Goal: Task Accomplishment & Management: Manage account settings

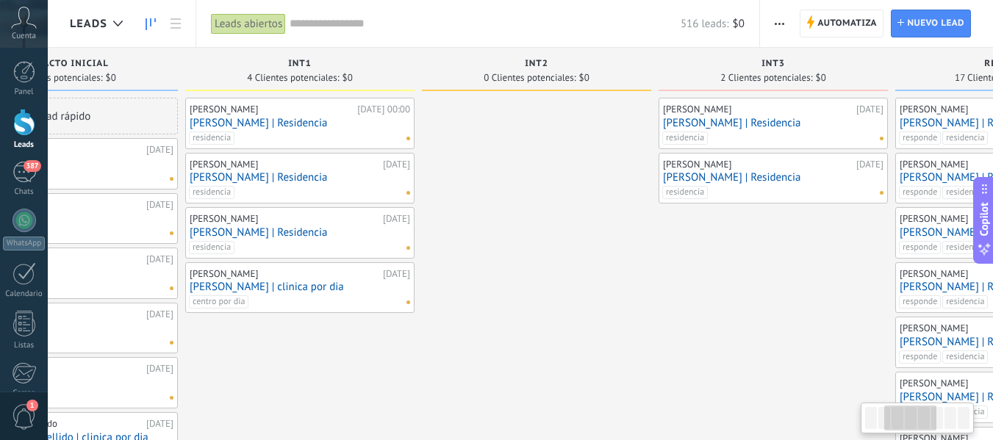
drag, startPoint x: 879, startPoint y: 327, endPoint x: 501, endPoint y: 323, distance: 377.2
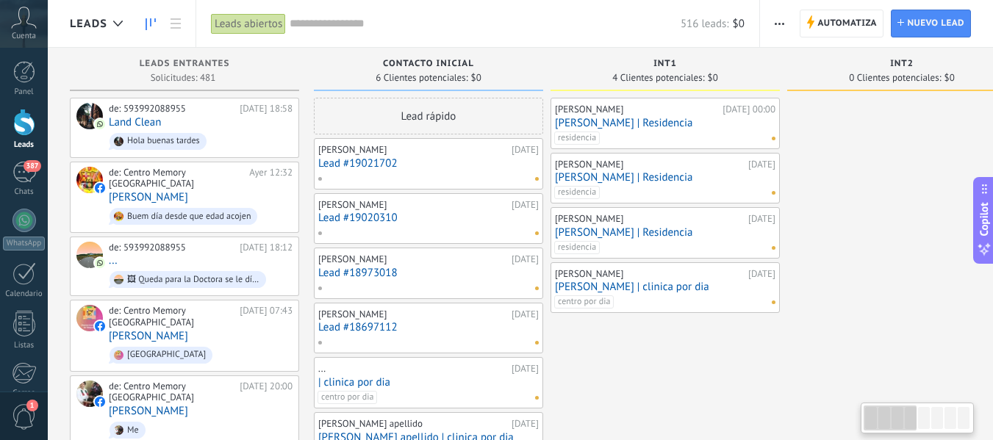
drag, startPoint x: 296, startPoint y: 361, endPoint x: 945, endPoint y: 402, distance: 650.5
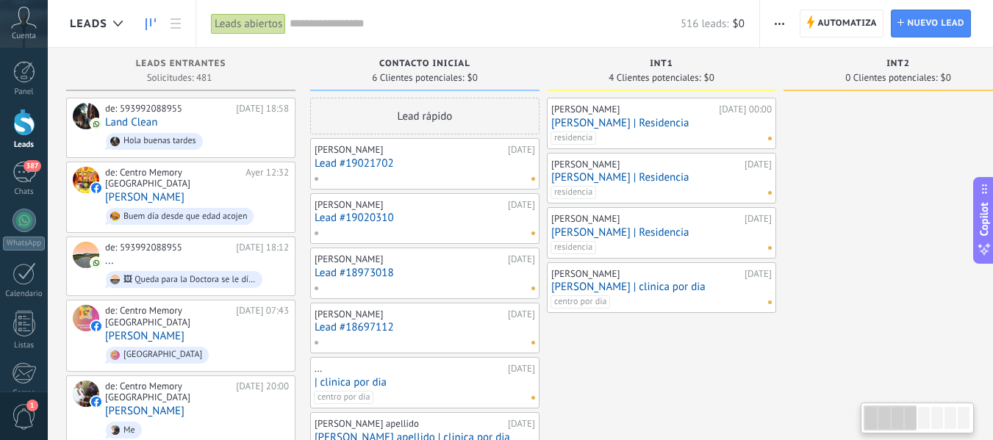
drag, startPoint x: 832, startPoint y: 178, endPoint x: 829, endPoint y: 217, distance: 39.1
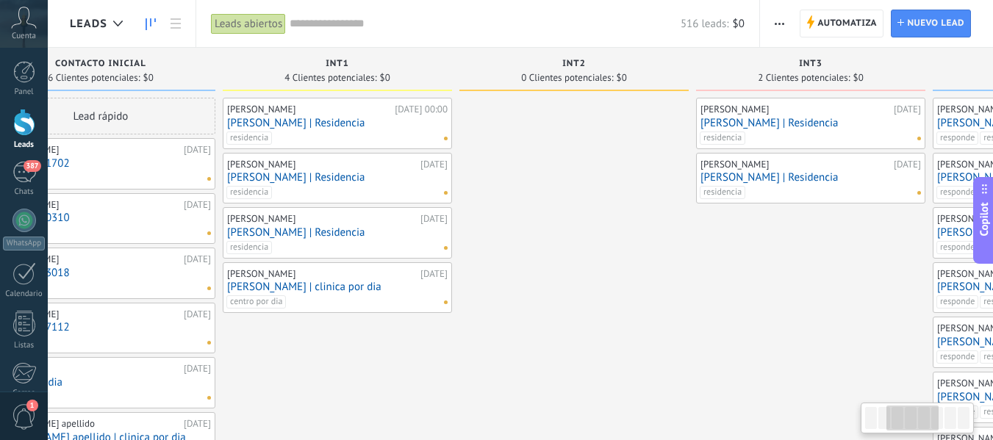
drag, startPoint x: 787, startPoint y: 343, endPoint x: 279, endPoint y: 323, distance: 508.4
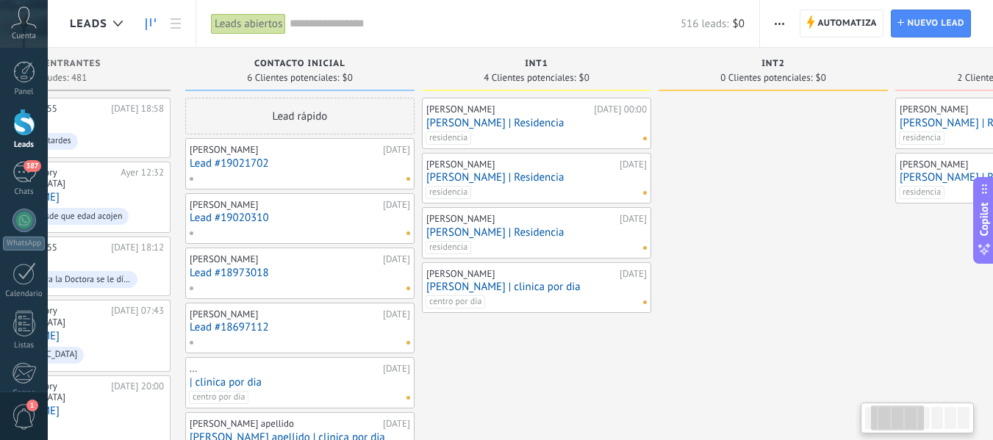
scroll to position [0, 124]
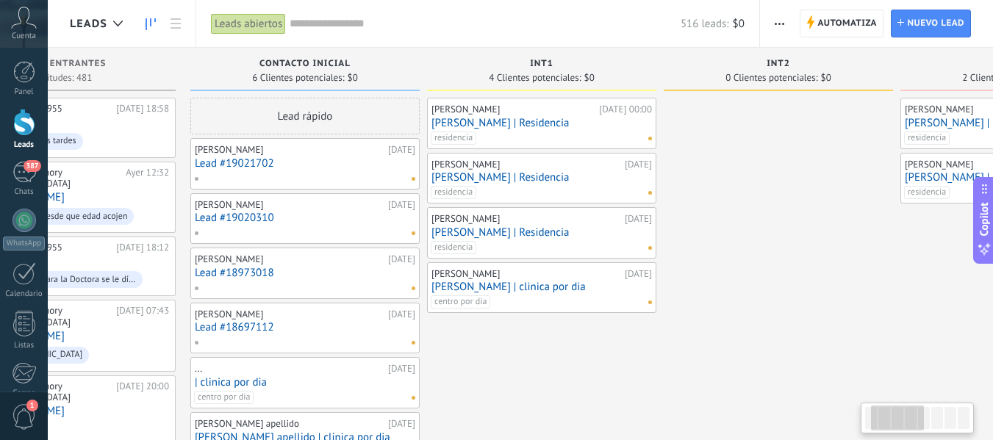
drag, startPoint x: 545, startPoint y: 348, endPoint x: 933, endPoint y: 392, distance: 390.7
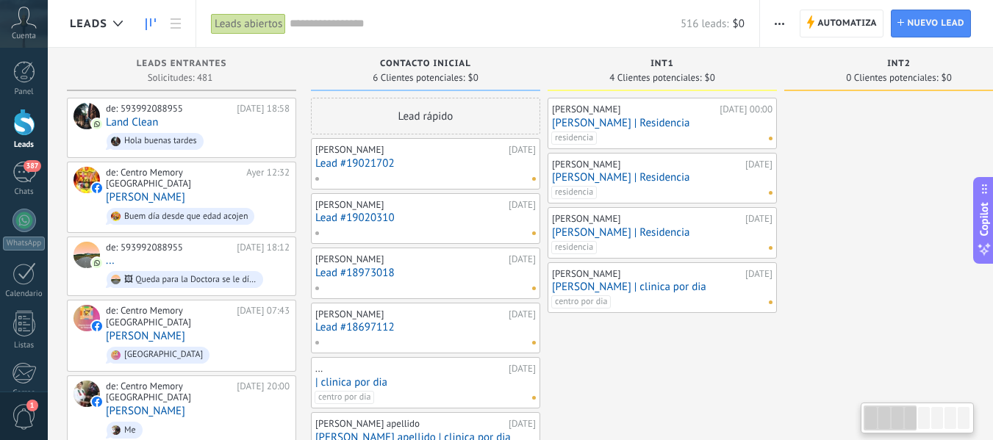
scroll to position [0, 1]
drag, startPoint x: 569, startPoint y: 365, endPoint x: 691, endPoint y: 372, distance: 122.3
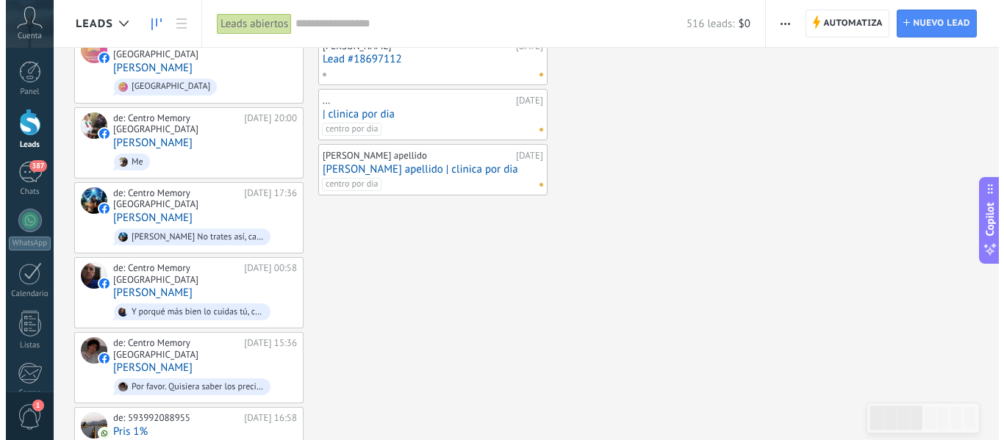
scroll to position [0, 0]
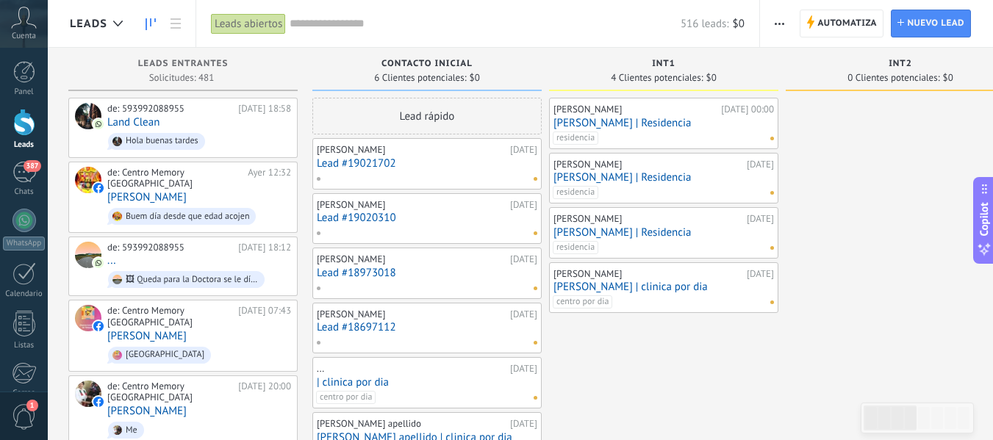
click at [458, 158] on link "Lead #19021702" at bounding box center [427, 163] width 221 height 12
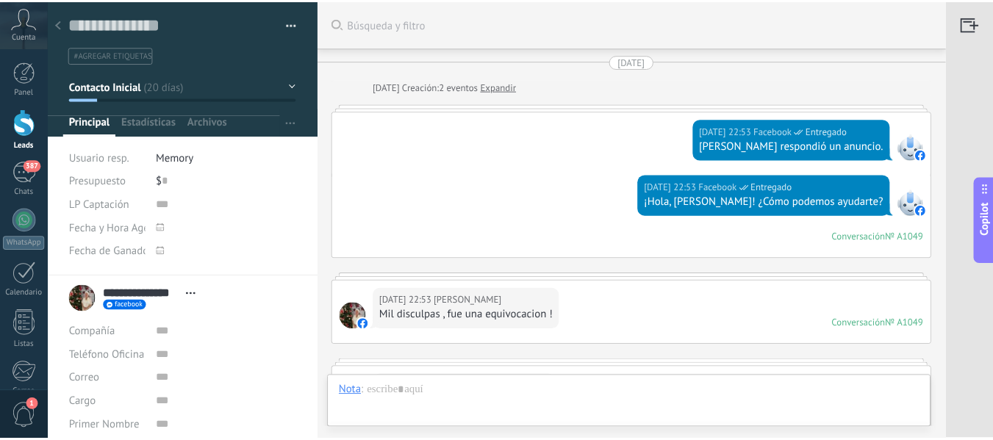
scroll to position [379, 0]
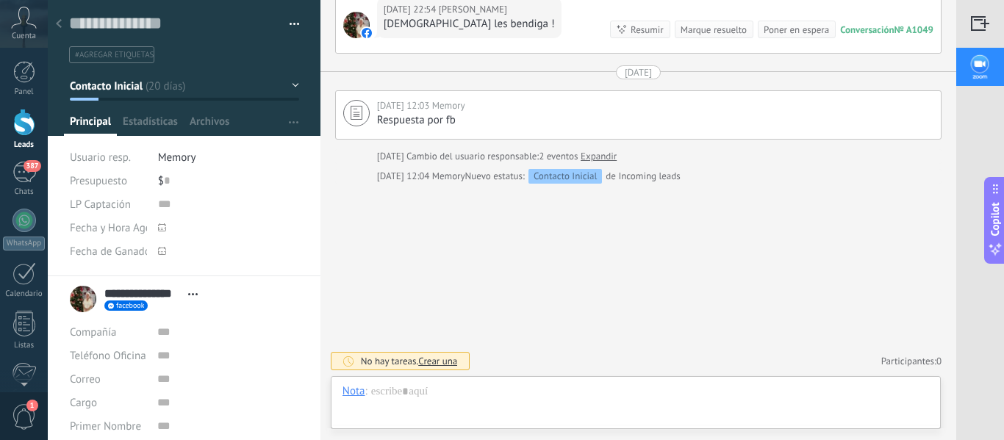
click at [23, 118] on div at bounding box center [24, 122] width 22 height 27
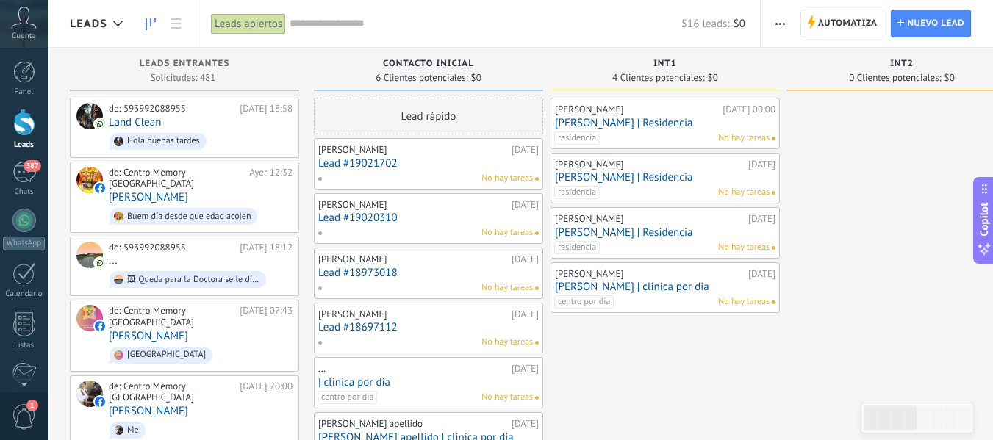
click at [383, 211] on div "[PERSON_NAME] [DATE] Lead #19020310 No hay tareas" at bounding box center [428, 219] width 221 height 43
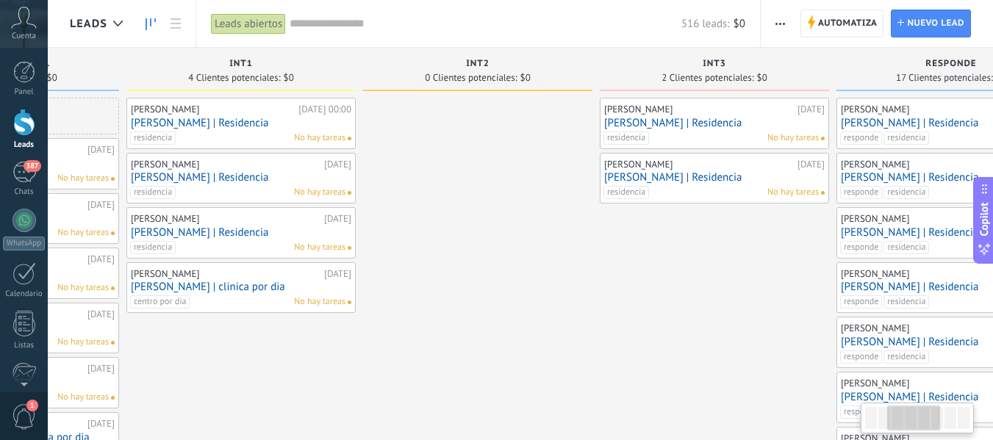
drag, startPoint x: 881, startPoint y: 274, endPoint x: 457, endPoint y: 224, distance: 427.2
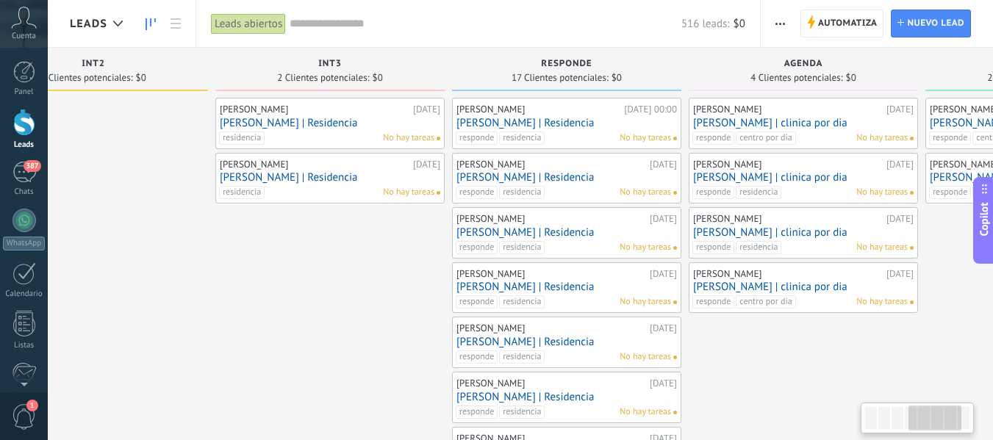
drag, startPoint x: 667, startPoint y: 300, endPoint x: 282, endPoint y: 323, distance: 386.0
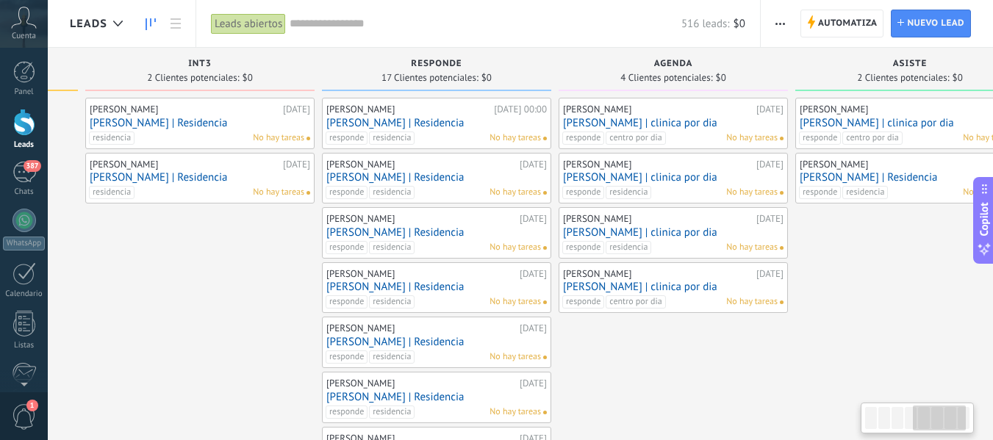
scroll to position [0, 948]
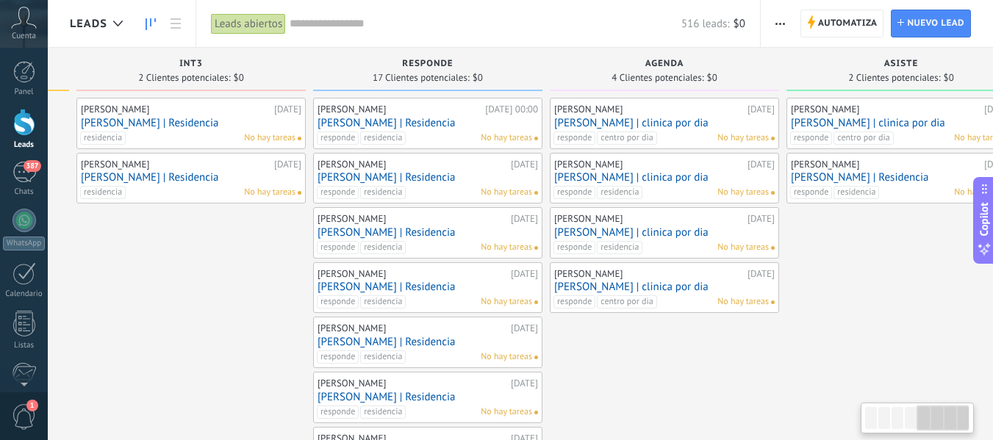
drag, startPoint x: 771, startPoint y: 369, endPoint x: 632, endPoint y: 356, distance: 138.9
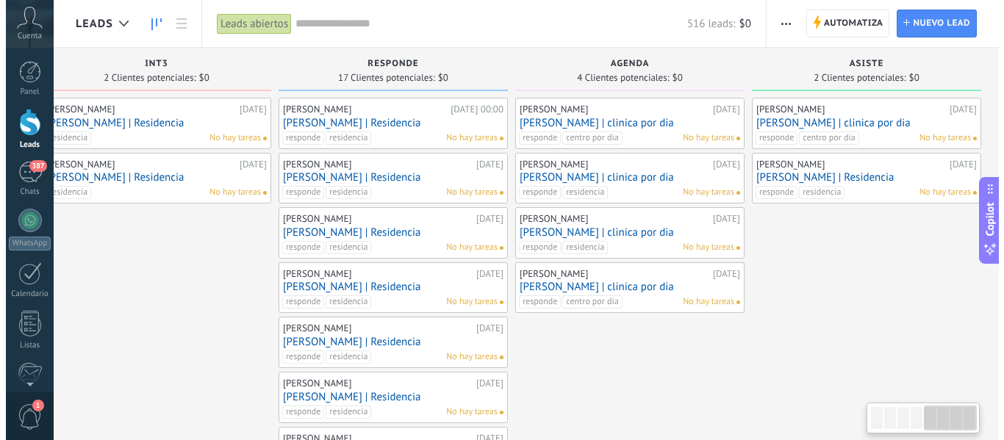
scroll to position [0, 993]
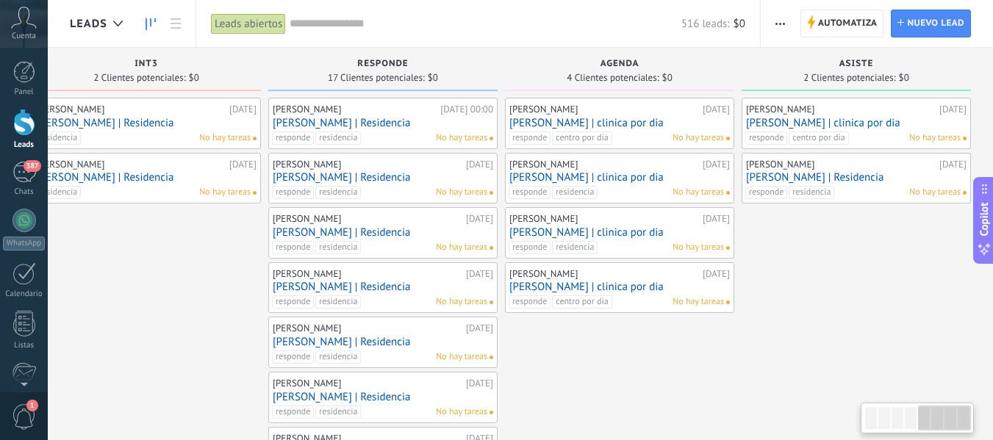
drag, startPoint x: 872, startPoint y: 326, endPoint x: 789, endPoint y: 331, distance: 83.2
drag, startPoint x: 769, startPoint y: 366, endPoint x: 769, endPoint y: 337, distance: 28.7
click at [389, 120] on link "[PERSON_NAME] | Residencia" at bounding box center [383, 123] width 221 height 12
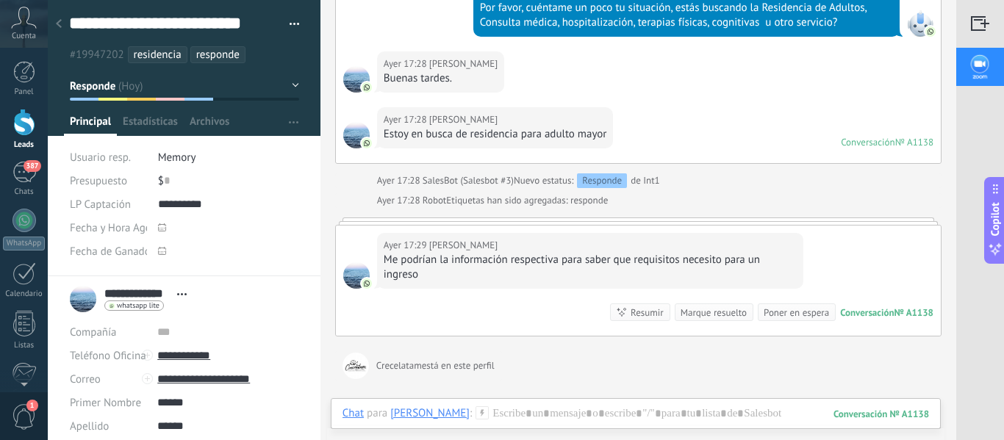
scroll to position [327, 0]
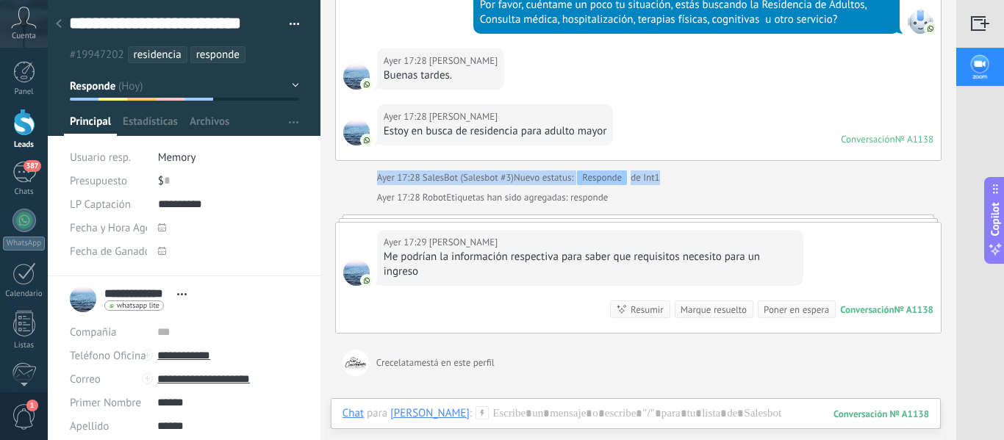
drag, startPoint x: 950, startPoint y: 165, endPoint x: 952, endPoint y: 135, distance: 31.0
click at [952, 135] on div "Buscar Búsqueda y filtro Carga más [DATE] [DATE] Creación: 2 eventos Expandir […" at bounding box center [639, 220] width 636 height 440
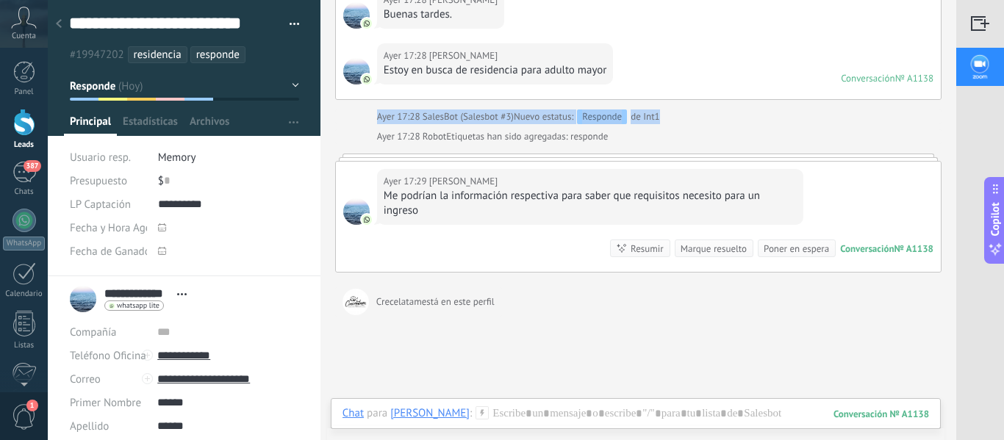
scroll to position [383, 0]
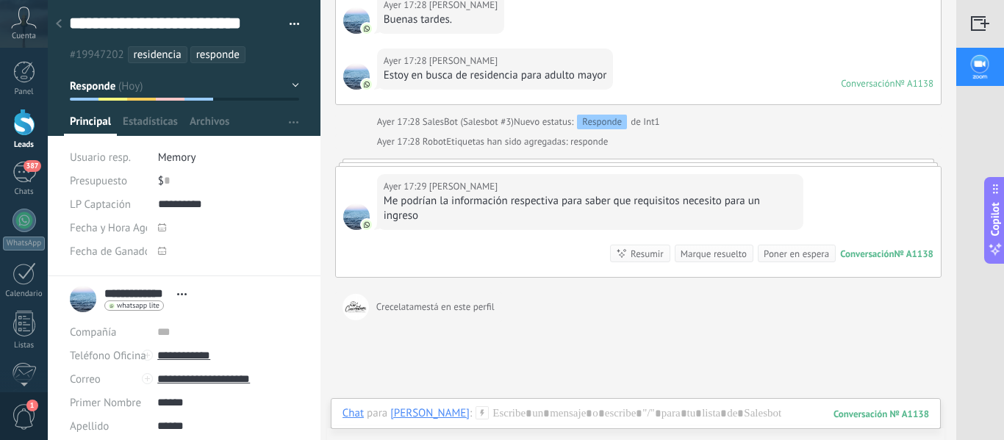
click at [950, 245] on div "Buscar Búsqueda y filtro Carga más [DATE] [DATE] Creación: 2 eventos Expandir […" at bounding box center [639, 90] width 636 height 947
drag, startPoint x: 950, startPoint y: 243, endPoint x: 950, endPoint y: 214, distance: 28.7
click at [950, 214] on div "Buscar Búsqueda y filtro Carga más [DATE] [DATE] Creación: 2 eventos Expandir […" at bounding box center [639, 90] width 636 height 947
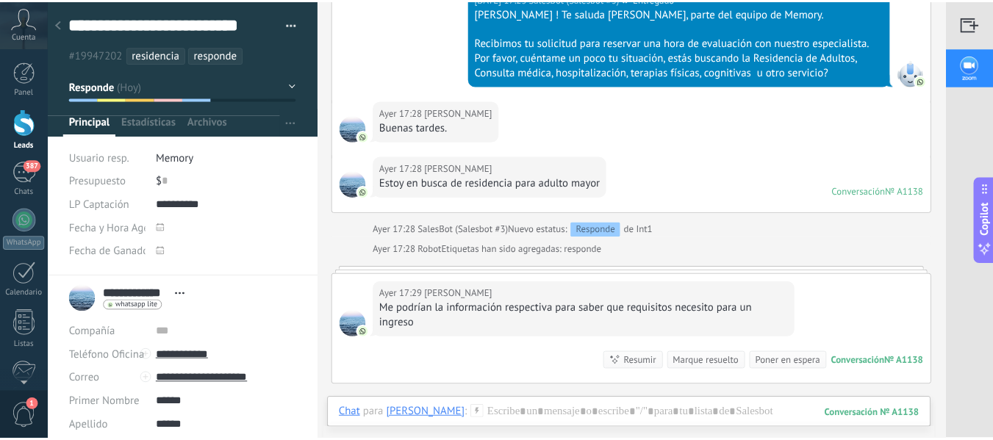
scroll to position [276, 0]
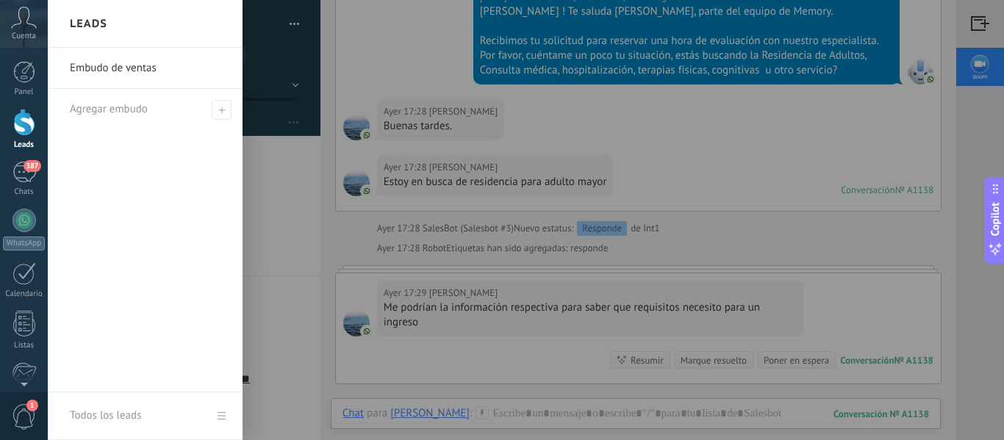
click at [29, 124] on div at bounding box center [24, 122] width 22 height 27
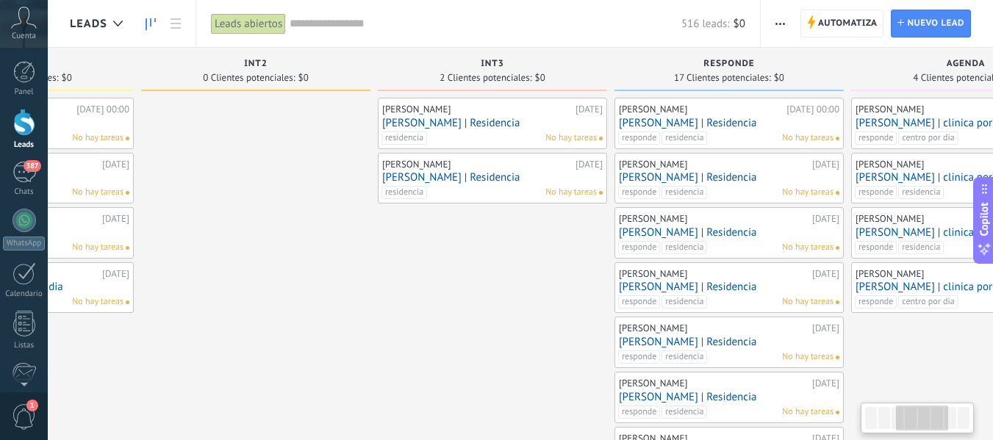
drag, startPoint x: 853, startPoint y: 247, endPoint x: 204, endPoint y: 224, distance: 648.9
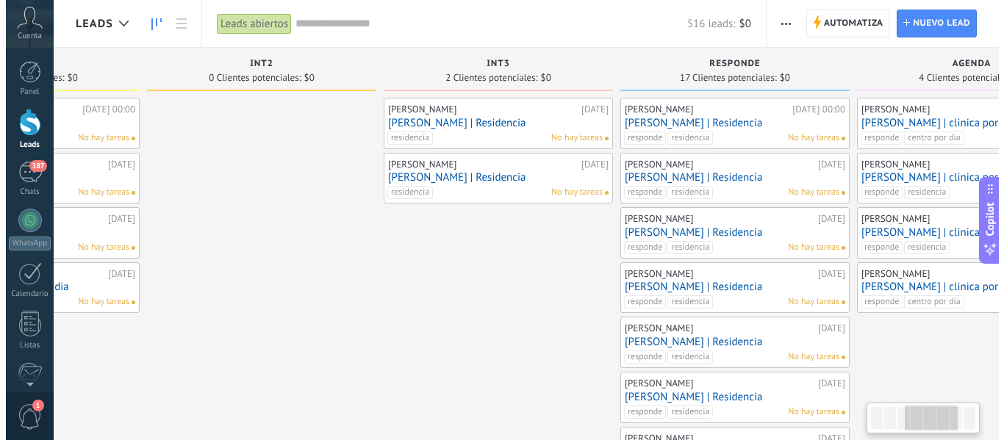
scroll to position [0, 648]
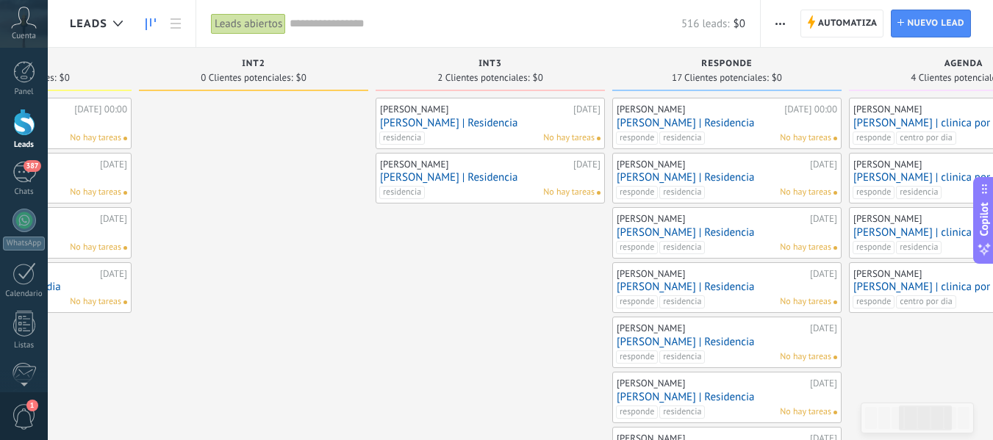
click at [725, 130] on div "[PERSON_NAME][DATE] 00:00 [PERSON_NAME] | Residencia responde residencia No hay…" at bounding box center [727, 123] width 221 height 43
click at [746, 119] on link "[PERSON_NAME] | Residencia" at bounding box center [727, 123] width 221 height 12
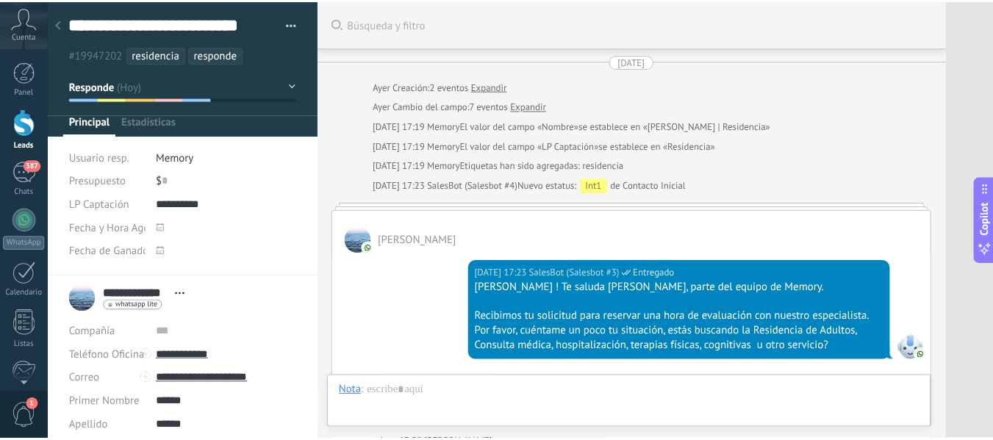
scroll to position [477, 0]
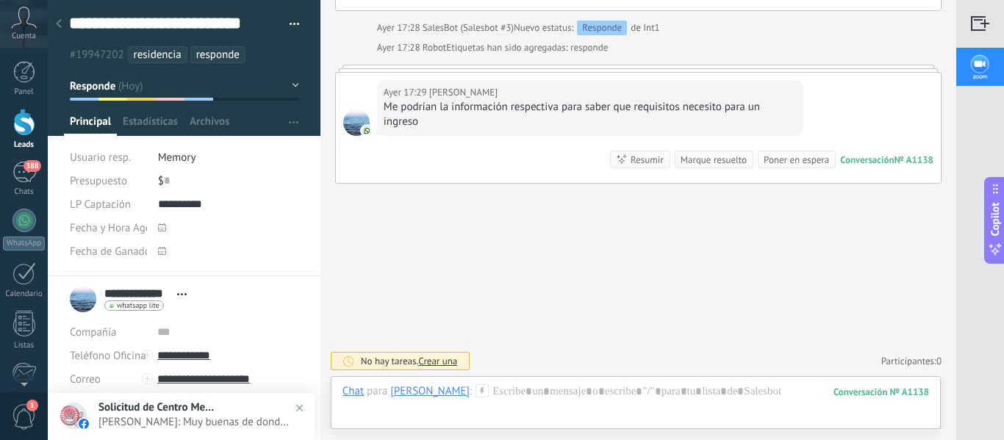
click at [25, 117] on div at bounding box center [24, 122] width 22 height 27
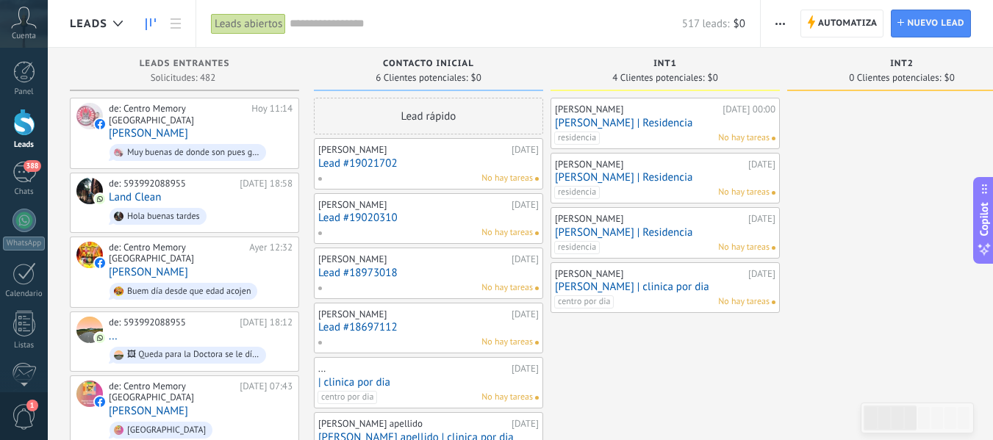
drag, startPoint x: 646, startPoint y: 346, endPoint x: 705, endPoint y: 325, distance: 62.3
drag, startPoint x: 608, startPoint y: 347, endPoint x: 668, endPoint y: 322, distance: 64.6
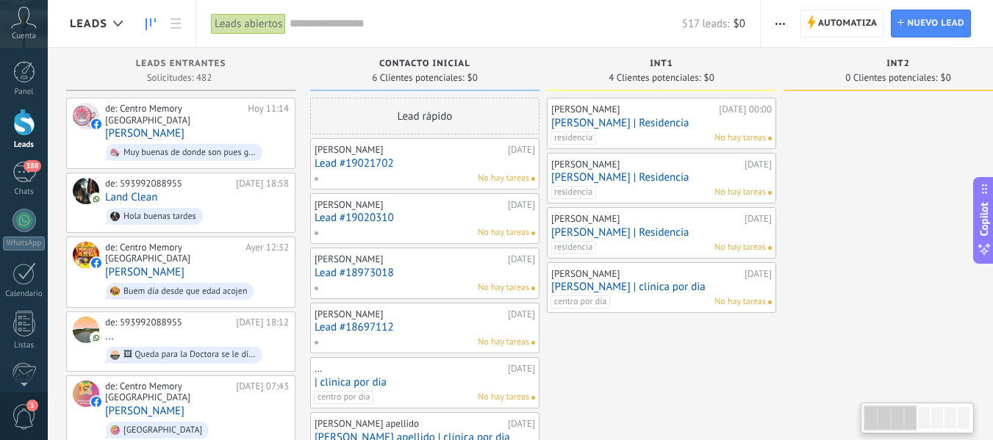
drag, startPoint x: 658, startPoint y: 342, endPoint x: 654, endPoint y: 297, distance: 45.1
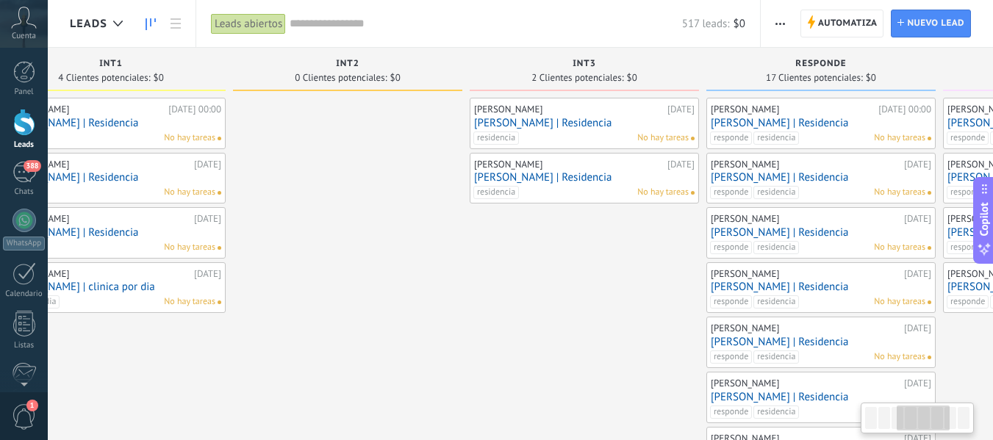
scroll to position [0, 598]
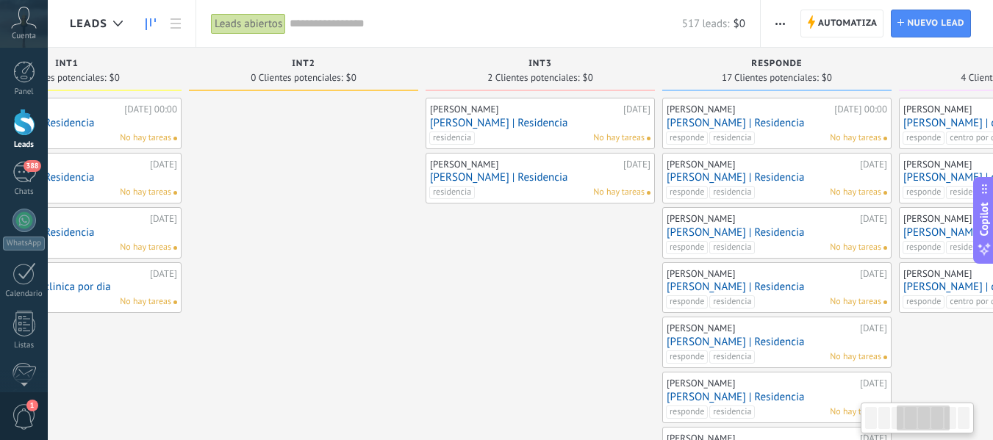
drag, startPoint x: 826, startPoint y: 311, endPoint x: 232, endPoint y: 329, distance: 594.3
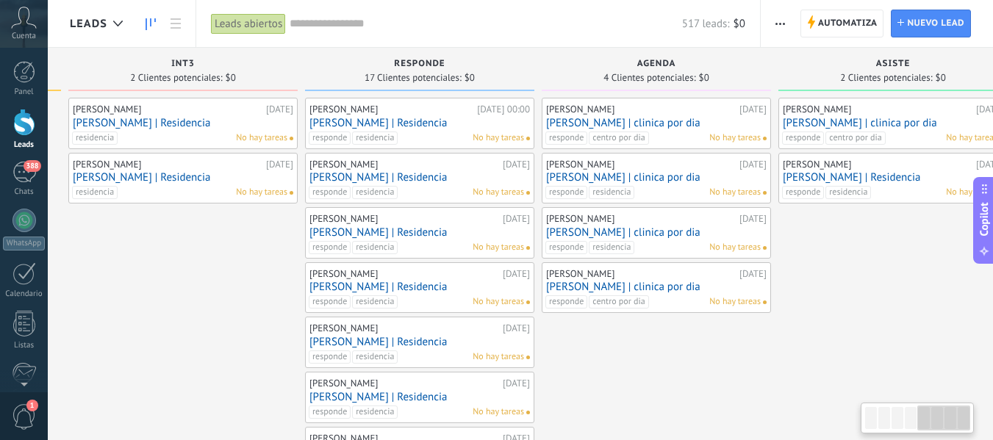
drag, startPoint x: 559, startPoint y: 312, endPoint x: 152, endPoint y: 321, distance: 406.7
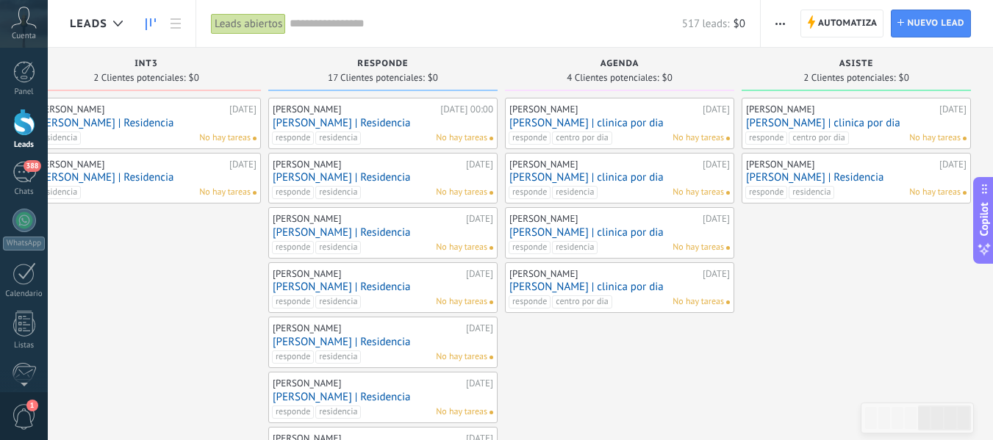
drag, startPoint x: 809, startPoint y: 344, endPoint x: 676, endPoint y: 346, distance: 132.4
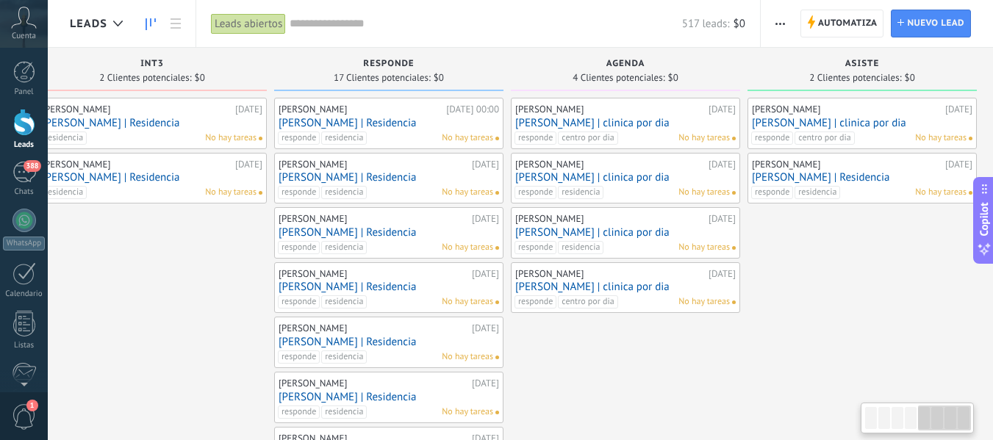
scroll to position [0, 984]
drag, startPoint x: 673, startPoint y: 376, endPoint x: 682, endPoint y: 262, distance: 113.5
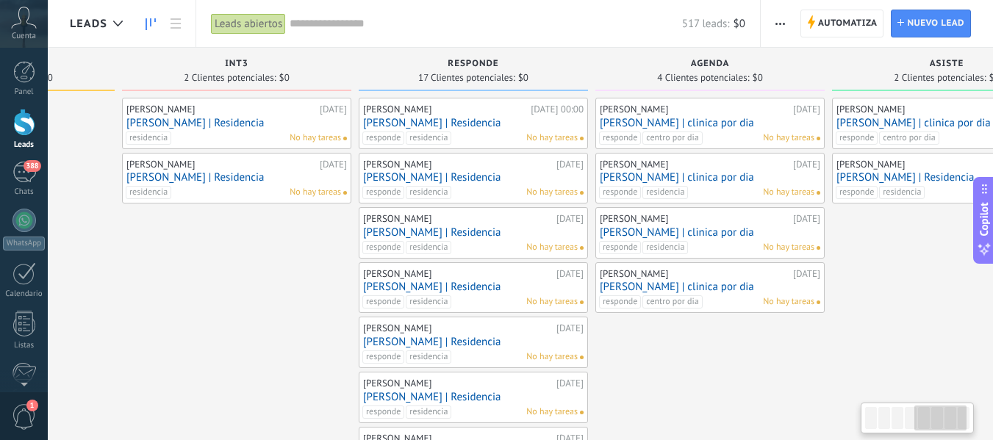
scroll to position [0, 901]
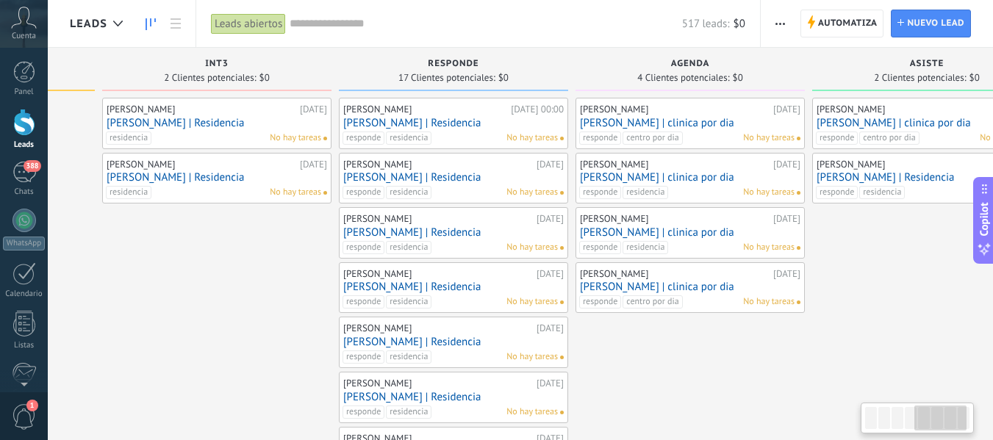
drag, startPoint x: 653, startPoint y: 339, endPoint x: 710, endPoint y: 321, distance: 60.0
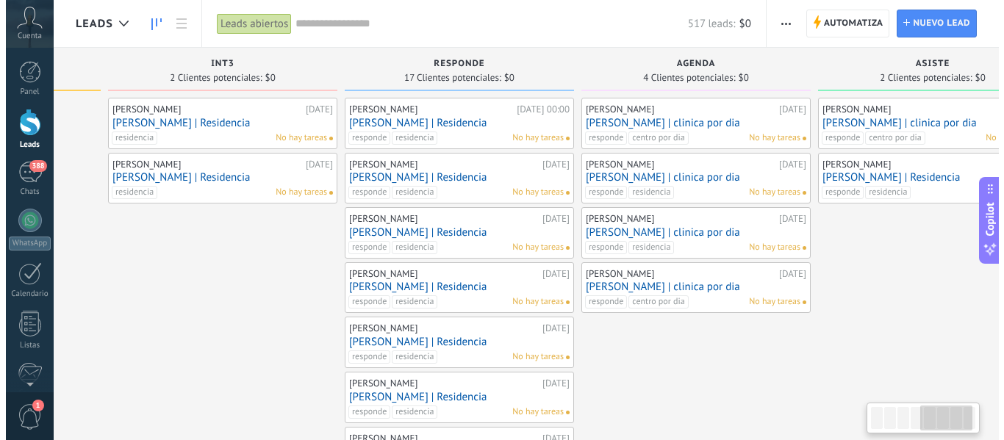
scroll to position [0, 927]
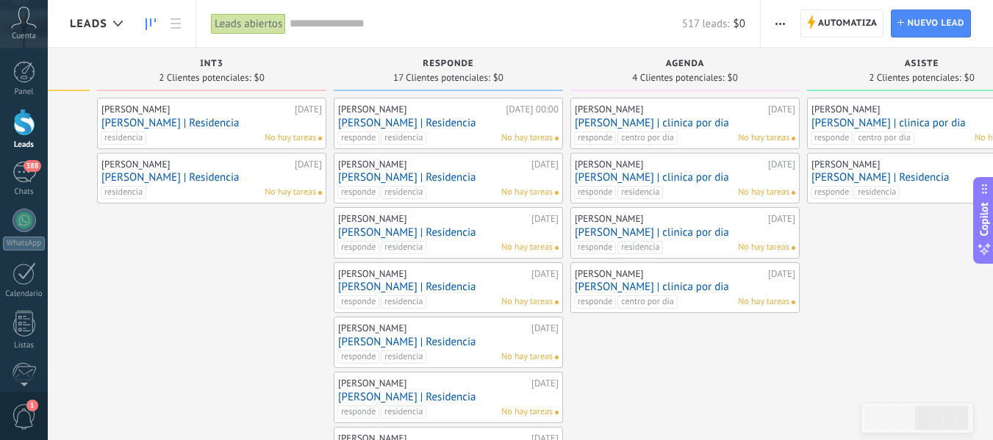
click at [423, 284] on link "[PERSON_NAME] | Residencia" at bounding box center [448, 287] width 221 height 12
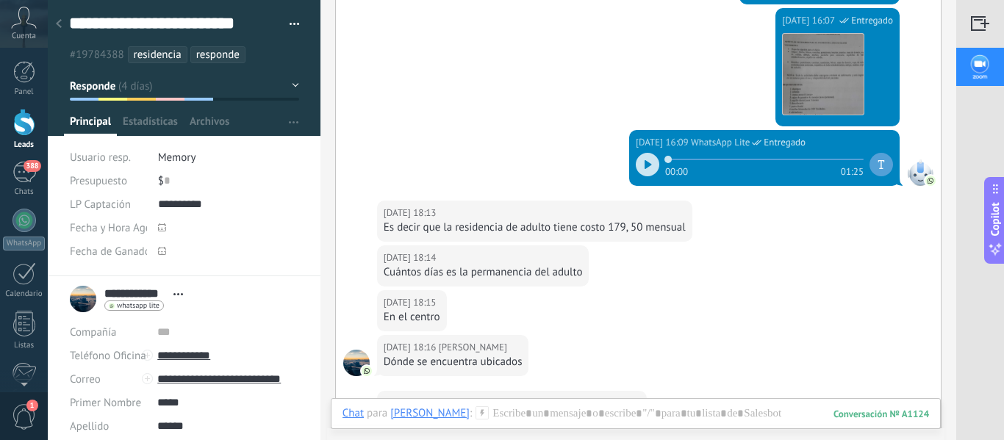
scroll to position [1395, 0]
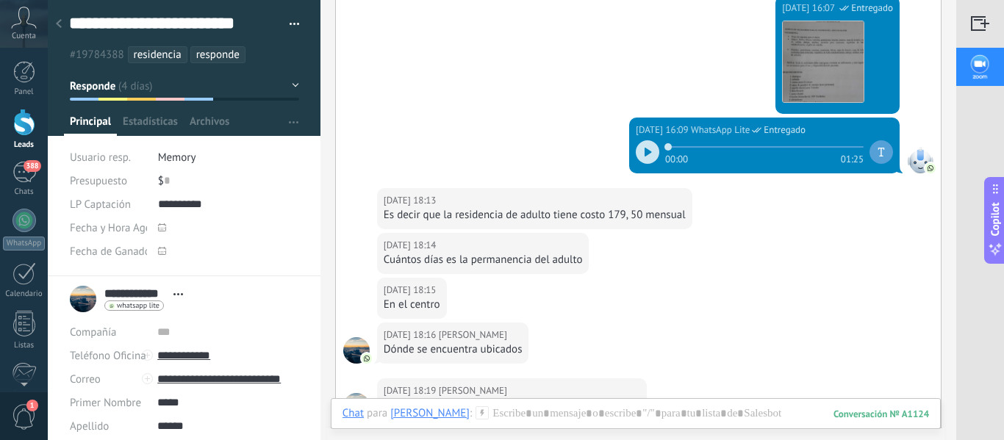
click at [649, 151] on div at bounding box center [648, 152] width 24 height 24
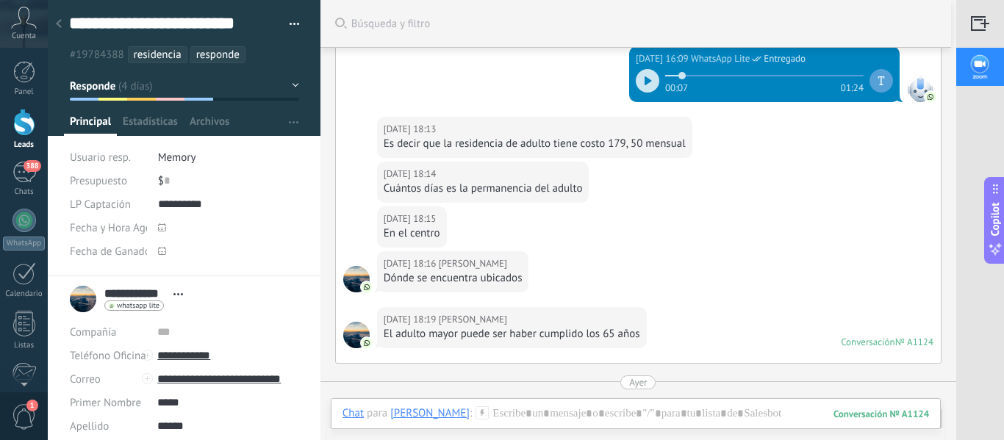
scroll to position [1431, 0]
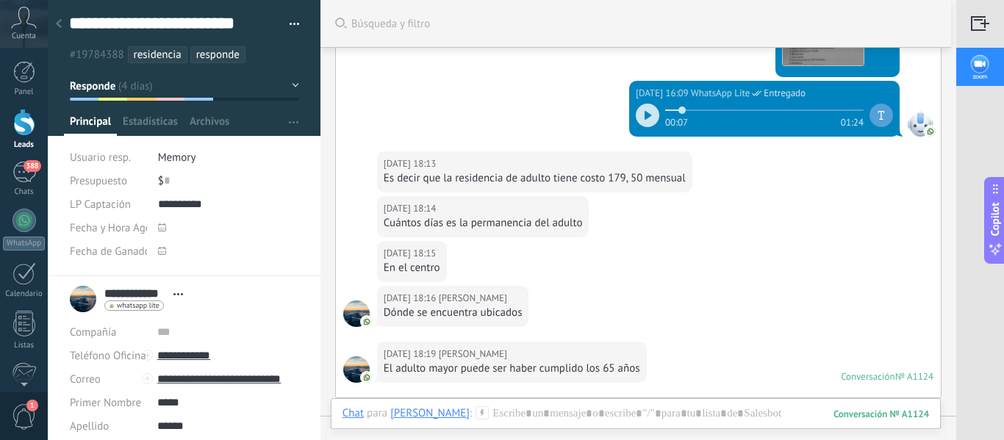
click at [640, 110] on div at bounding box center [648, 116] width 24 height 24
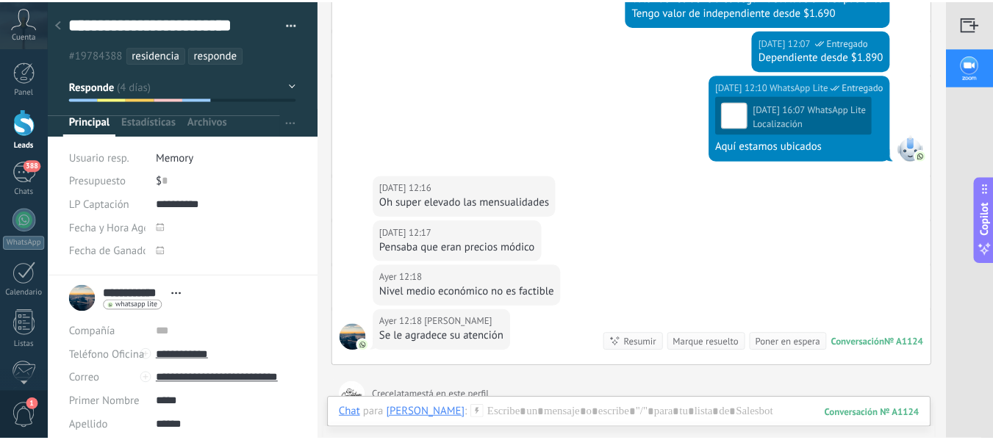
scroll to position [2062, 0]
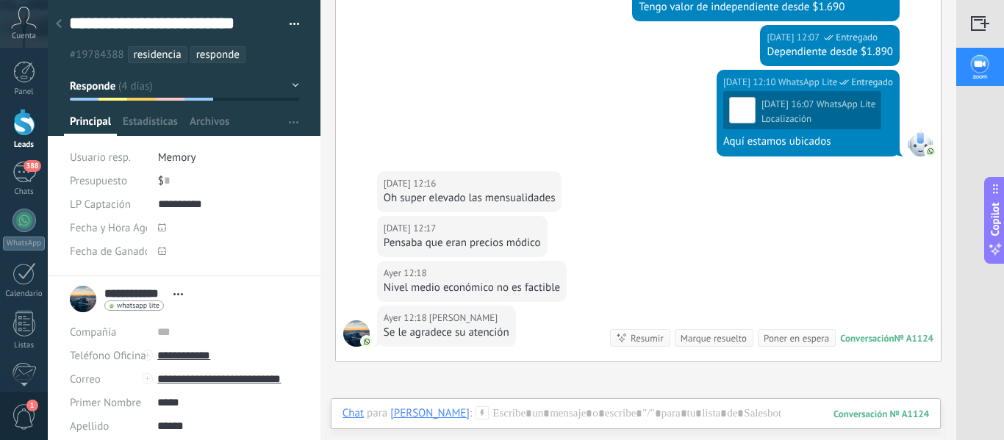
click at [24, 129] on div at bounding box center [24, 122] width 22 height 27
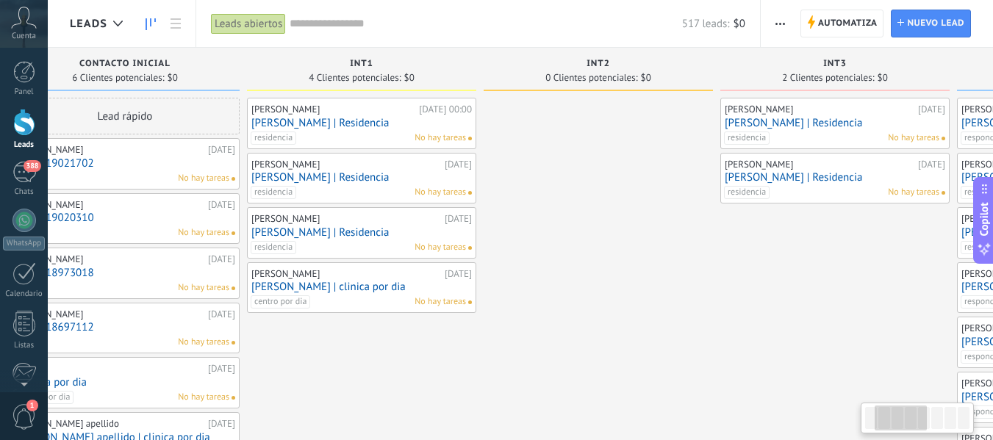
drag, startPoint x: 858, startPoint y: 257, endPoint x: 504, endPoint y: 237, distance: 355.0
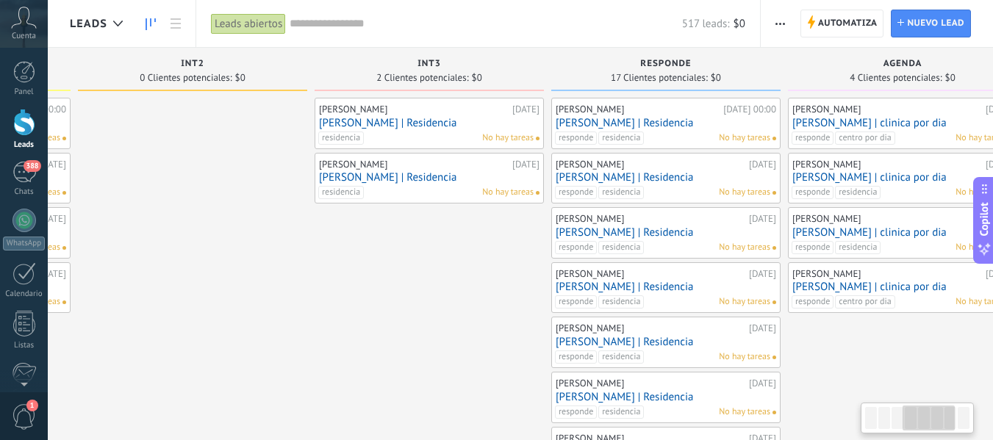
drag, startPoint x: 721, startPoint y: 275, endPoint x: 340, endPoint y: 290, distance: 380.4
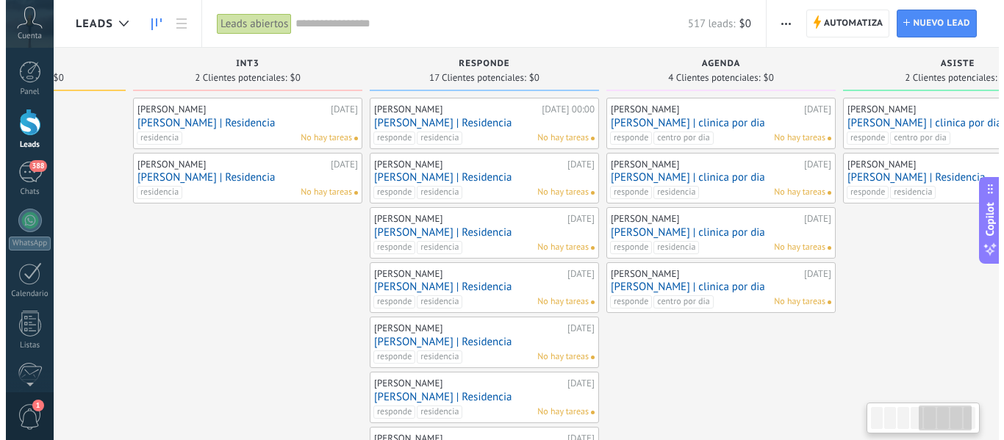
scroll to position [0, 993]
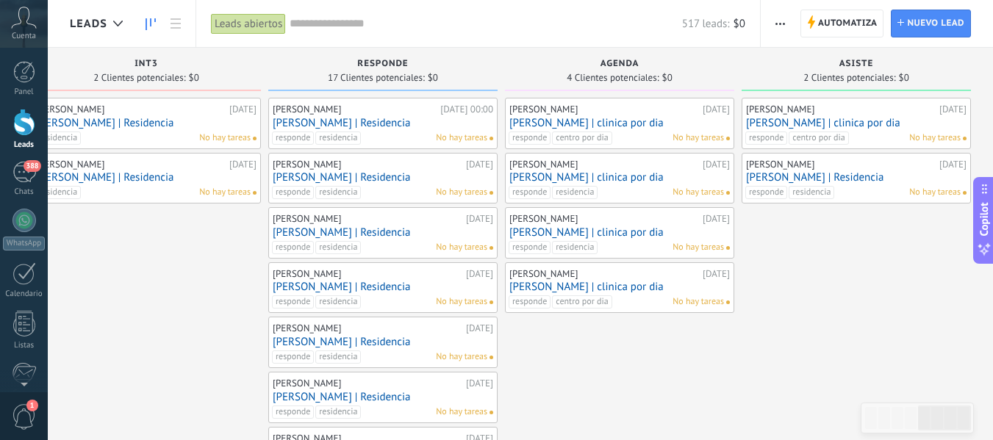
drag, startPoint x: 848, startPoint y: 367, endPoint x: 357, endPoint y: 352, distance: 491.3
click at [396, 237] on link "[PERSON_NAME] | Residencia" at bounding box center [383, 232] width 221 height 12
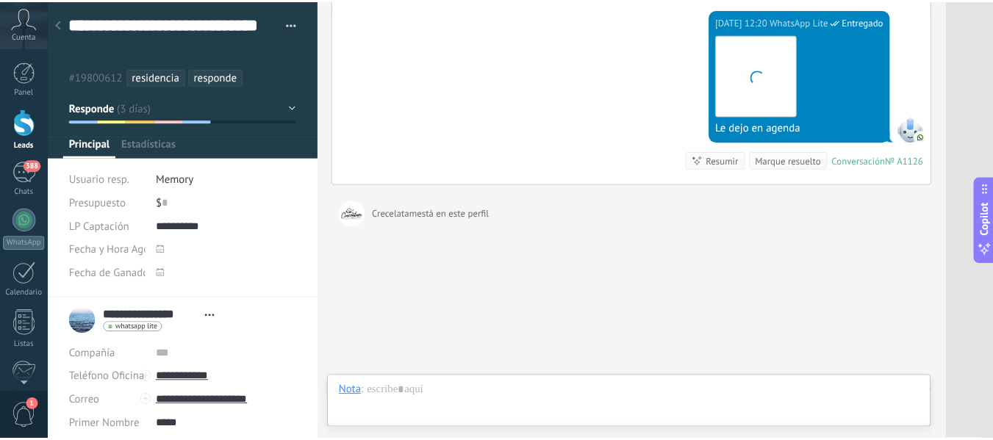
scroll to position [44, 0]
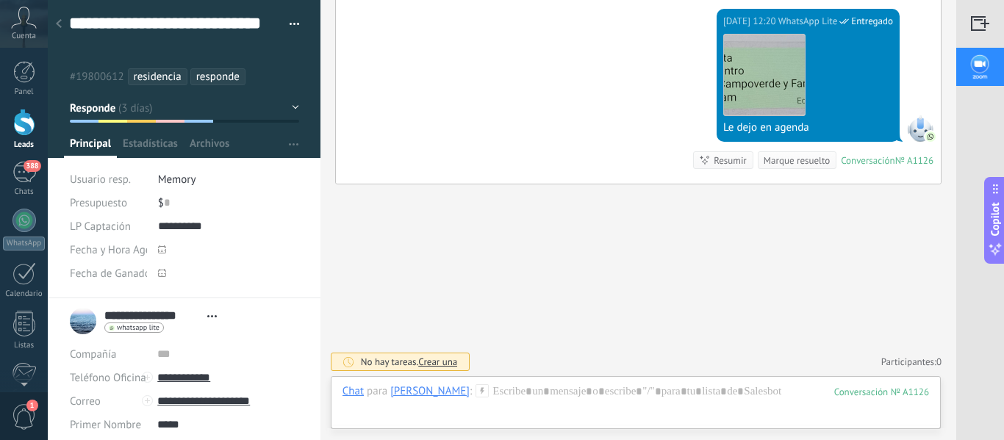
click at [35, 126] on div at bounding box center [24, 122] width 22 height 27
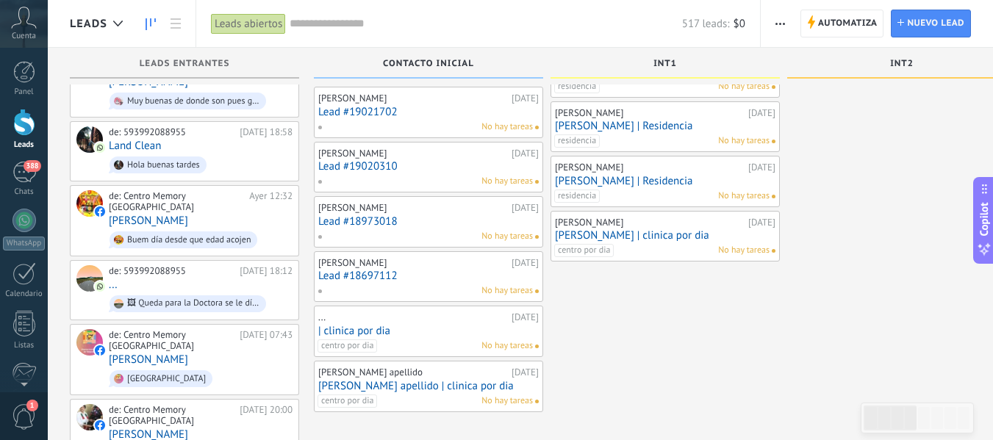
scroll to position [43, 0]
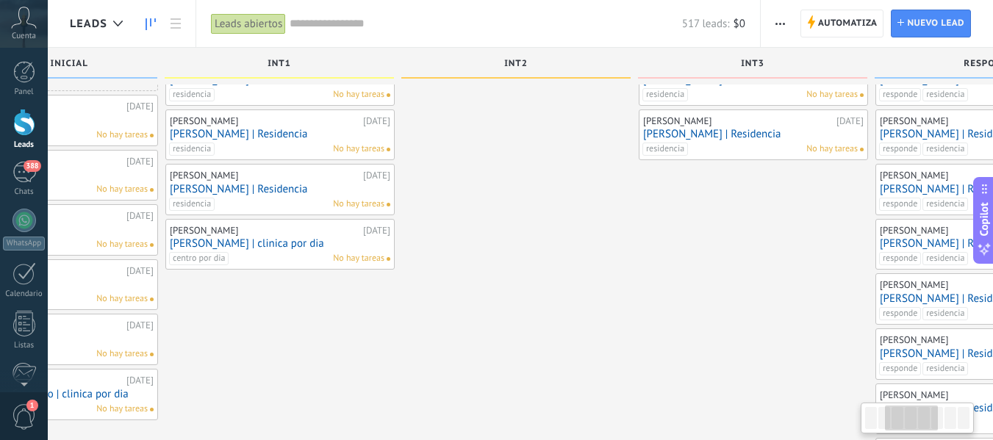
drag, startPoint x: 814, startPoint y: 341, endPoint x: 428, endPoint y: 300, distance: 388.2
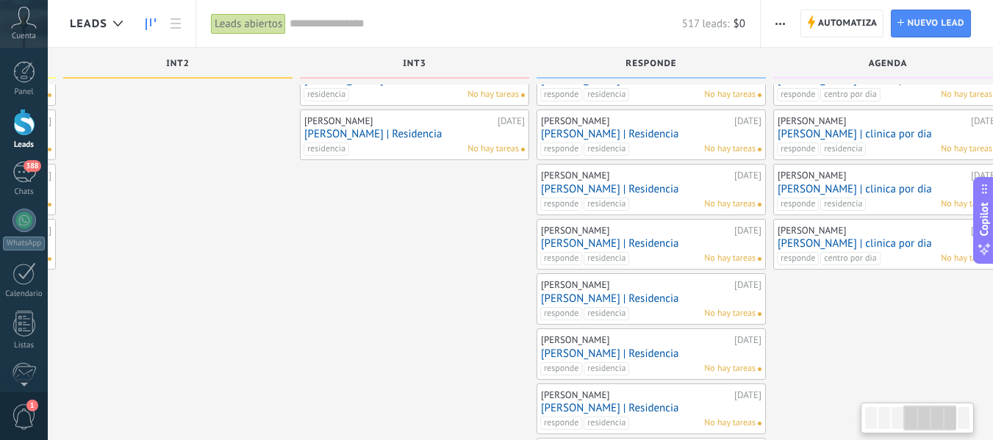
drag, startPoint x: 672, startPoint y: 315, endPoint x: 263, endPoint y: 328, distance: 409.0
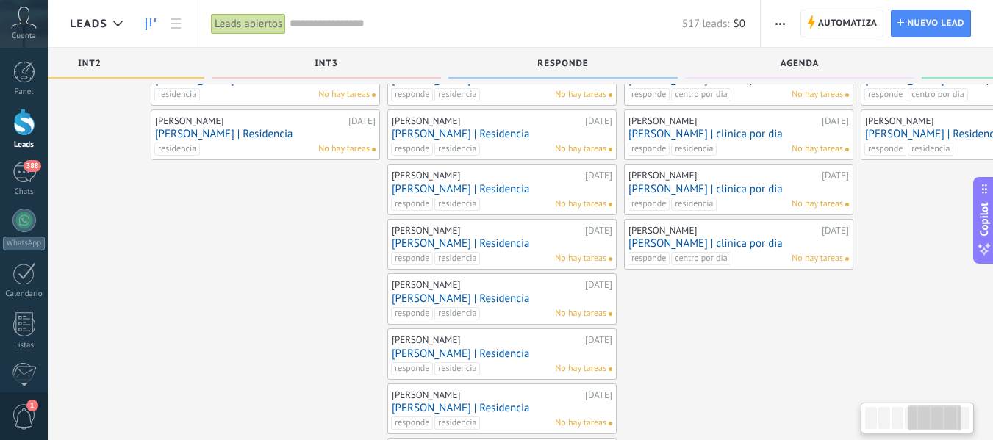
scroll to position [0, 993]
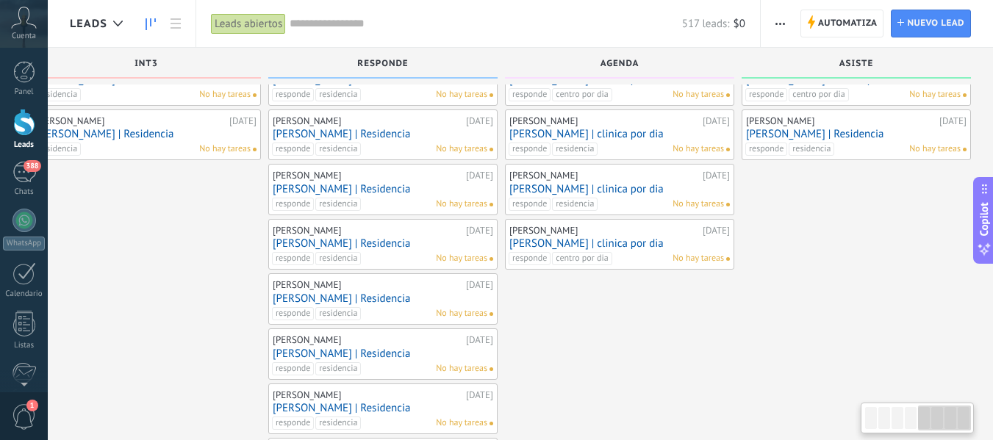
drag, startPoint x: 863, startPoint y: 312, endPoint x: 479, endPoint y: 311, distance: 383.8
drag, startPoint x: 836, startPoint y: 210, endPoint x: 832, endPoint y: 401, distance: 191.9
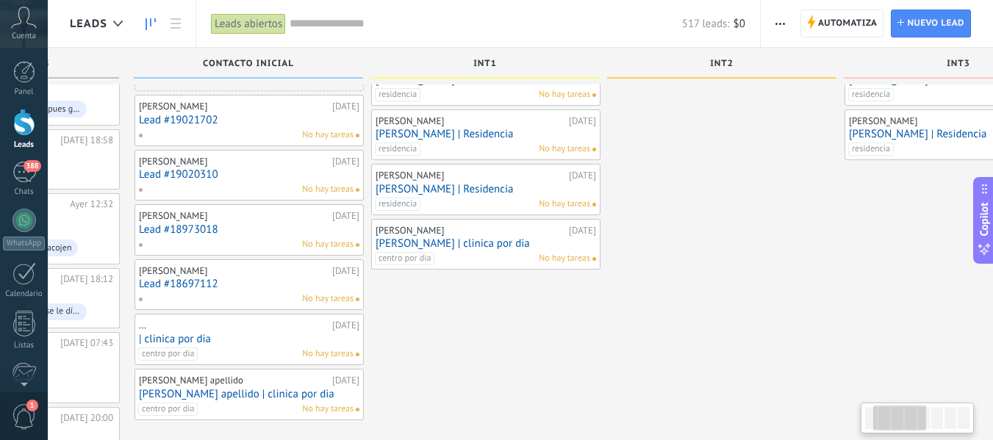
scroll to position [0, 179]
drag, startPoint x: 143, startPoint y: 274, endPoint x: 957, endPoint y: 376, distance: 820.3
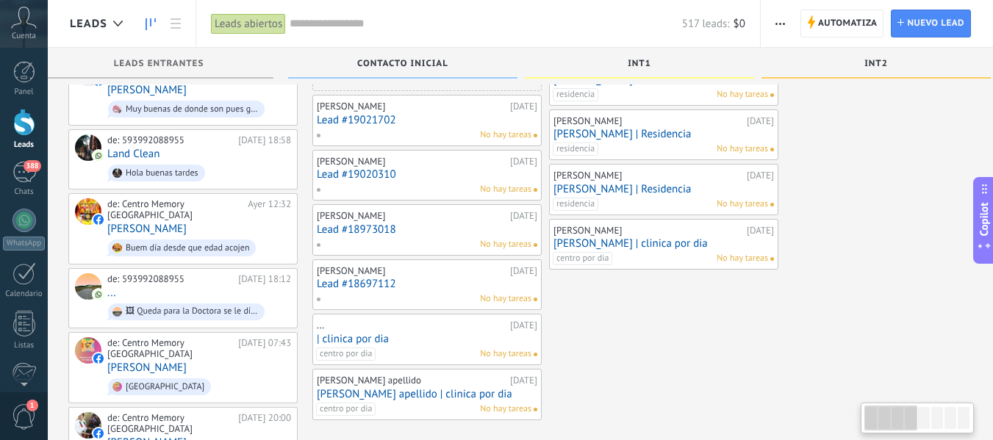
scroll to position [0, 0]
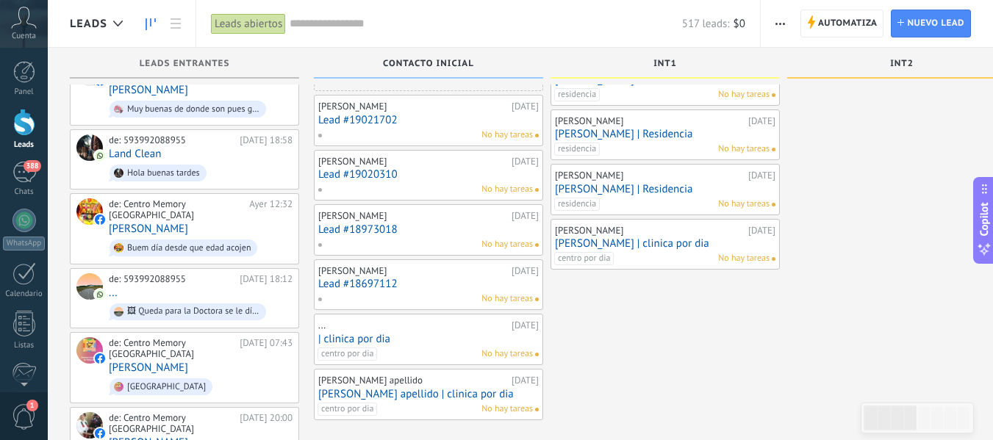
drag, startPoint x: 496, startPoint y: 319, endPoint x: 857, endPoint y: 314, distance: 361.0
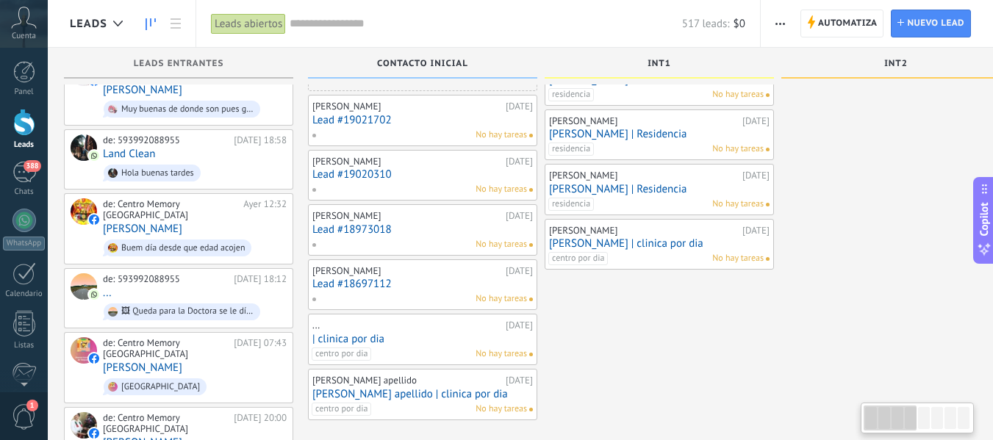
drag, startPoint x: 860, startPoint y: 129, endPoint x: 854, endPoint y: 308, distance: 179.5
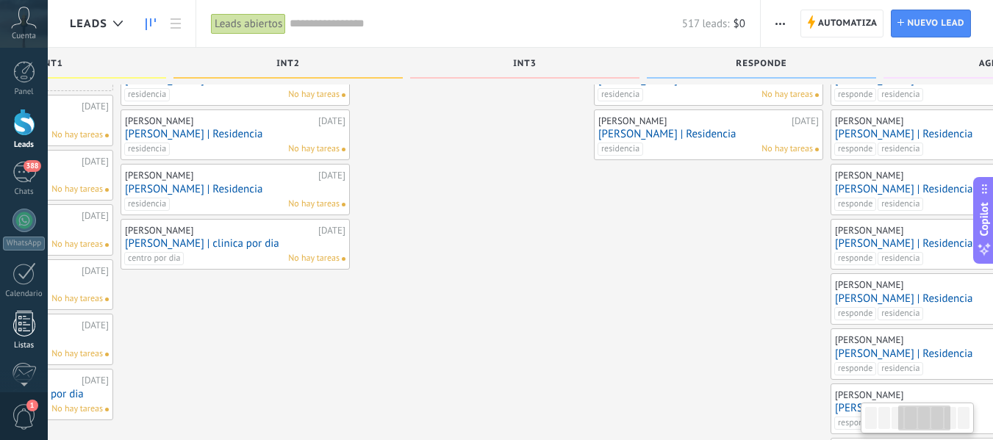
scroll to position [0, 715]
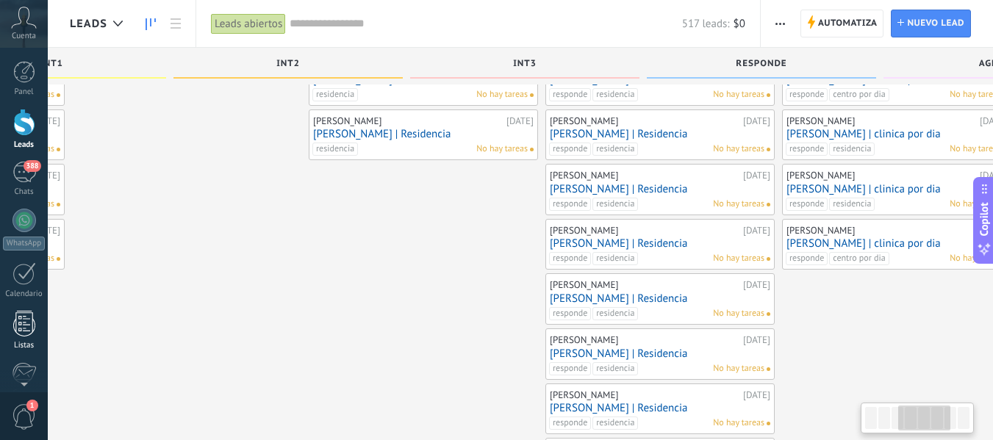
drag, startPoint x: 764, startPoint y: 324, endPoint x: 26, endPoint y: 327, distance: 737.4
click at [26, 327] on body ".abecls-1,.abecls-2{fill-rule:evenodd}.abecls-2{fill:#fff} .abhcls-1{fill:none}…" at bounding box center [496, 177] width 993 height 440
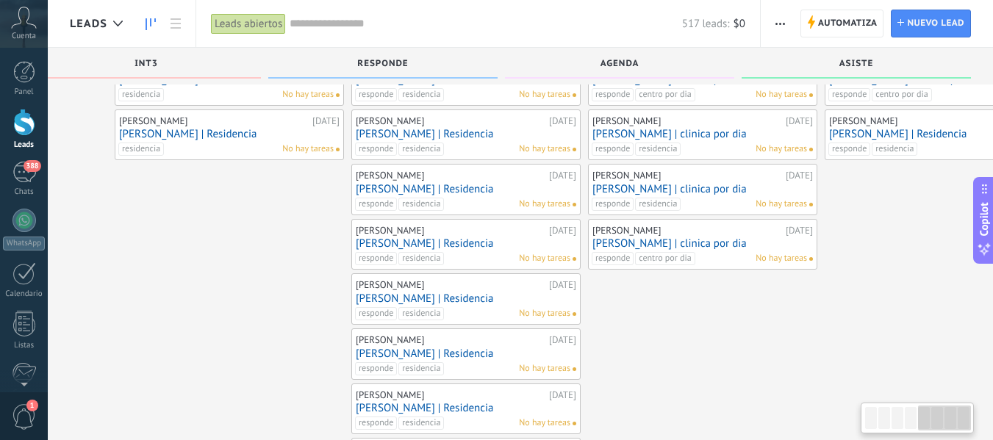
scroll to position [0, 993]
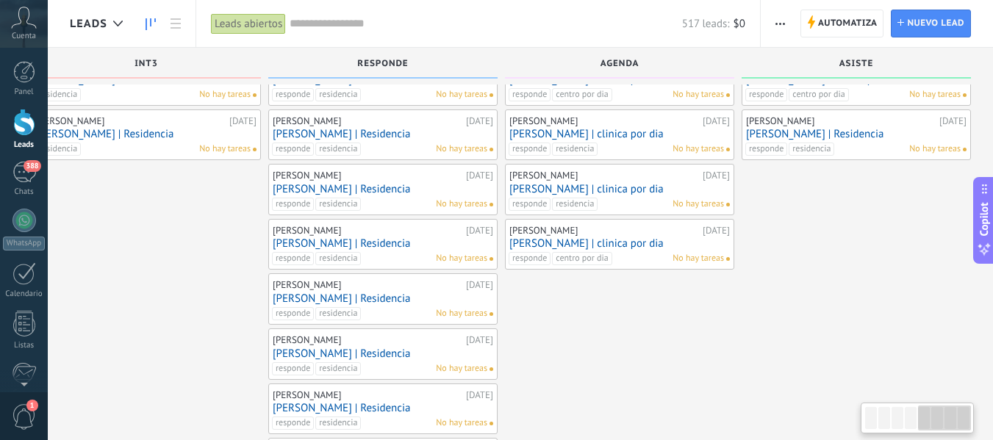
drag, startPoint x: 887, startPoint y: 325, endPoint x: 513, endPoint y: 331, distance: 373.5
drag, startPoint x: 860, startPoint y: 234, endPoint x: 711, endPoint y: 254, distance: 150.7
drag, startPoint x: 812, startPoint y: 192, endPoint x: 805, endPoint y: 327, distance: 135.5
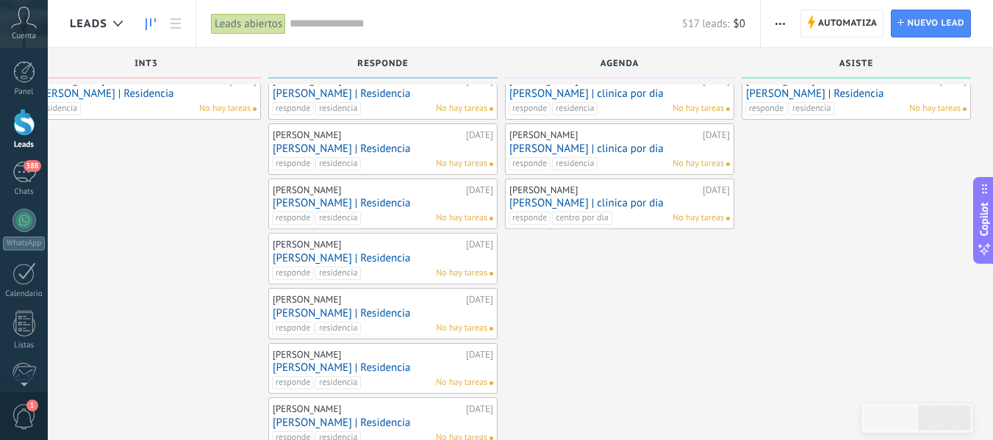
scroll to position [0, 0]
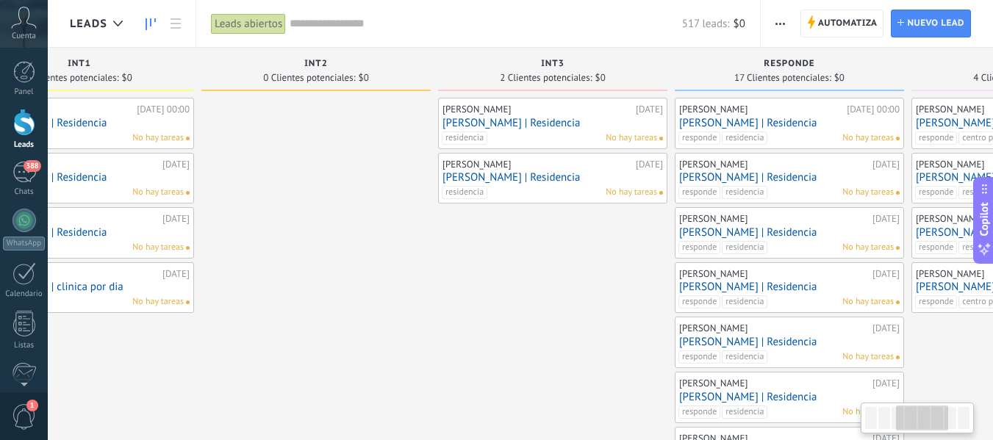
drag, startPoint x: 160, startPoint y: 303, endPoint x: 567, endPoint y: 331, distance: 407.5
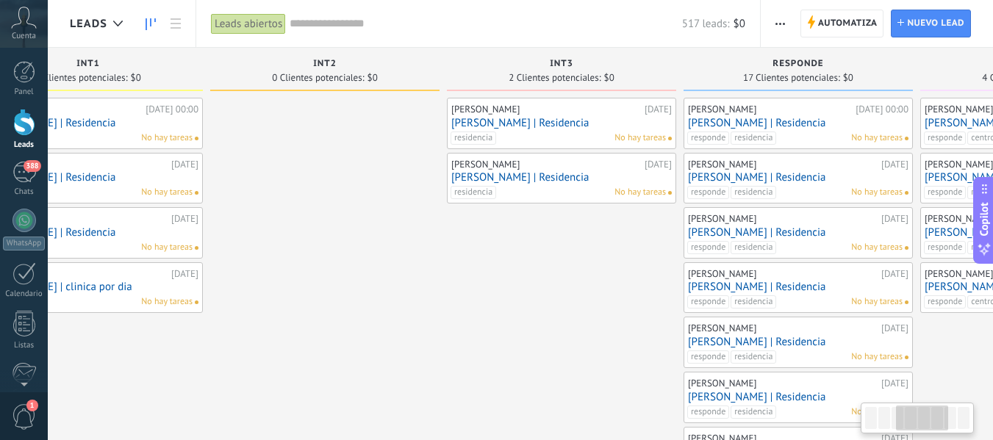
drag, startPoint x: 567, startPoint y: 331, endPoint x: 577, endPoint y: 326, distance: 11.2
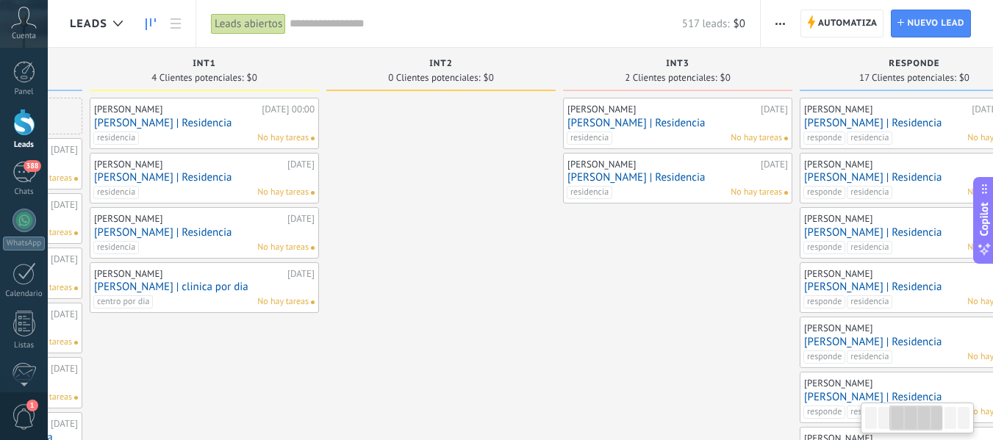
drag, startPoint x: 673, startPoint y: 320, endPoint x: 702, endPoint y: 321, distance: 29.4
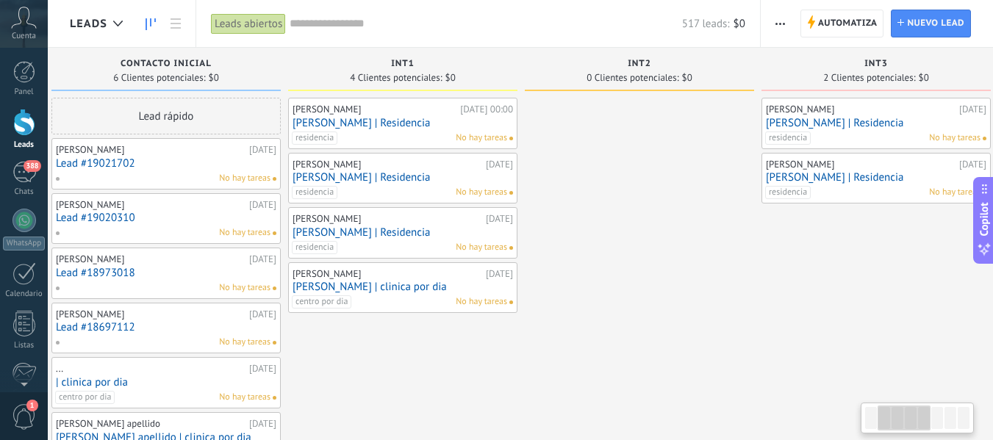
scroll to position [0, 258]
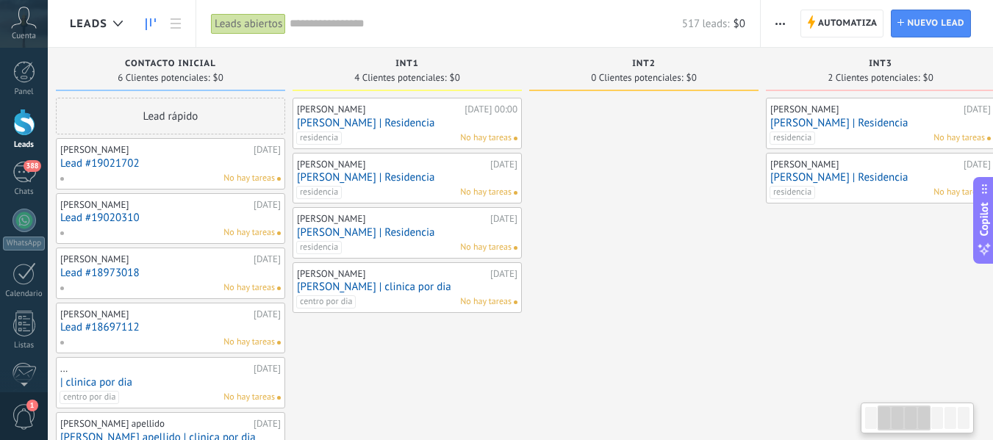
drag, startPoint x: 465, startPoint y: 321, endPoint x: 659, endPoint y: 334, distance: 194.5
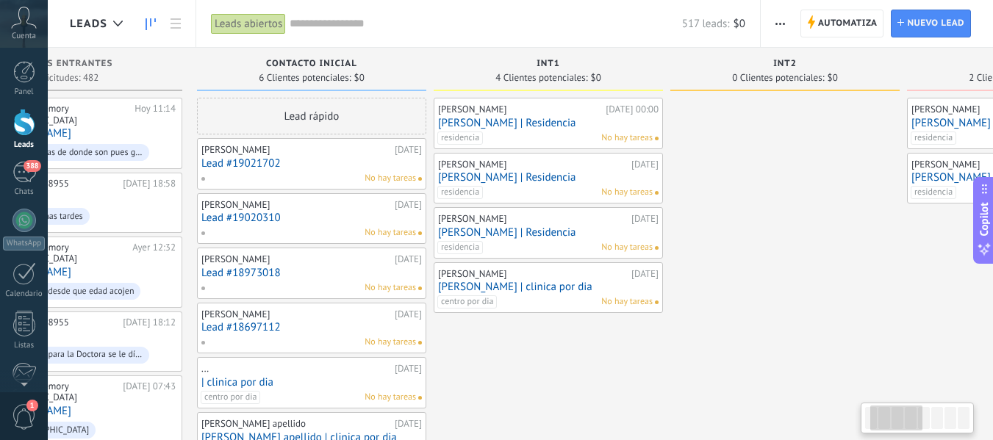
drag, startPoint x: 467, startPoint y: 347, endPoint x: 608, endPoint y: 374, distance: 143.8
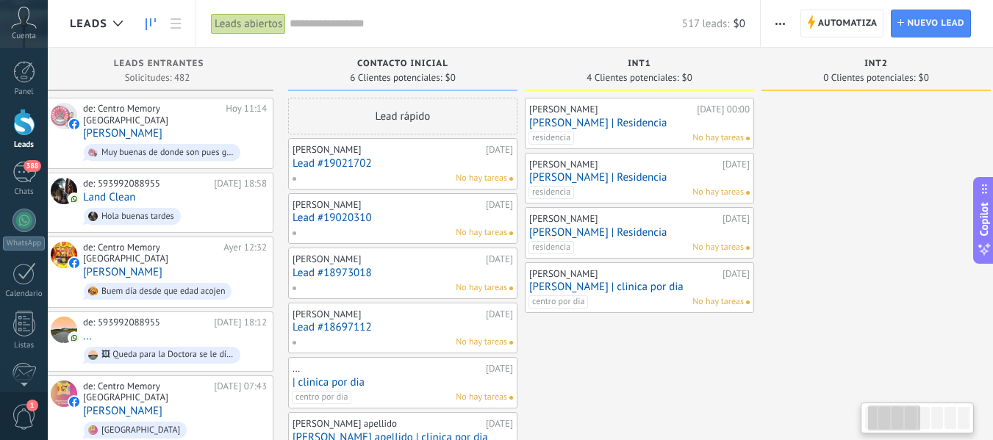
scroll to position [0, 0]
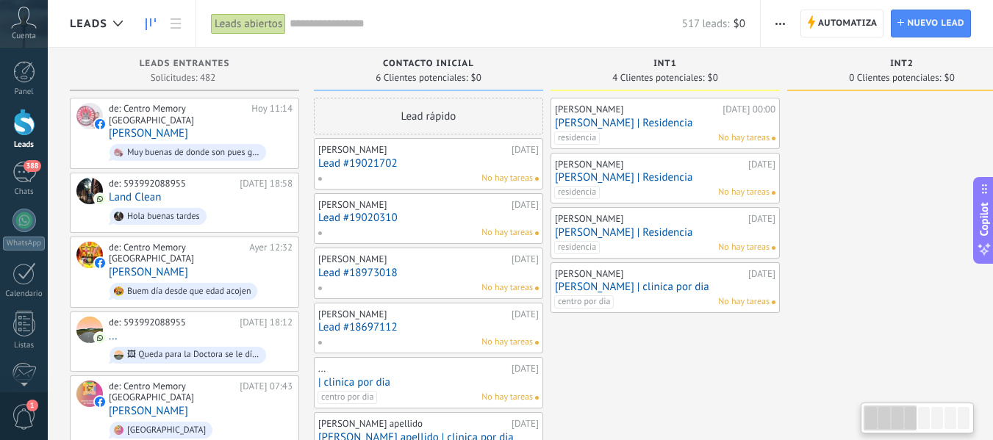
drag, startPoint x: 608, startPoint y: 374, endPoint x: 765, endPoint y: 361, distance: 157.2
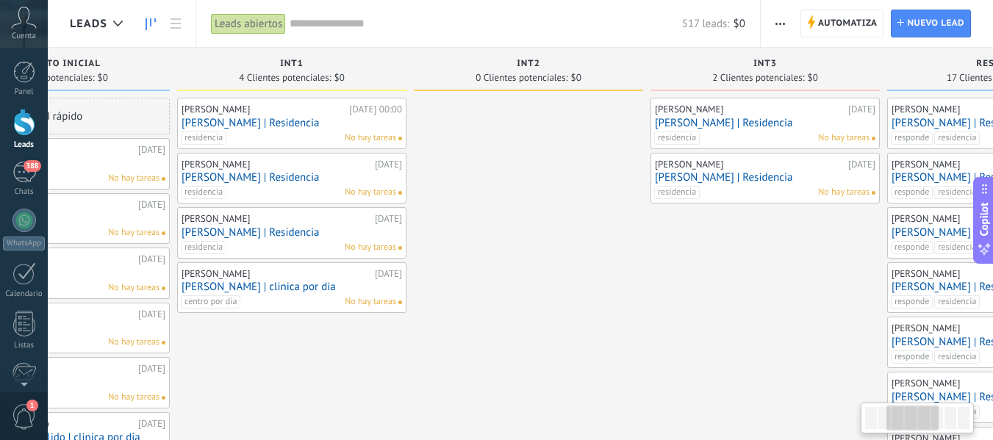
drag, startPoint x: 851, startPoint y: 307, endPoint x: 447, endPoint y: 332, distance: 404.4
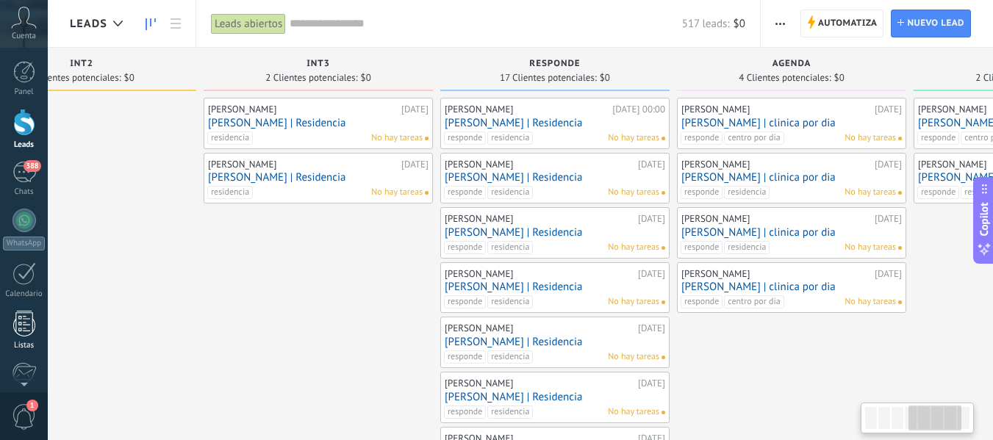
scroll to position [0, 974]
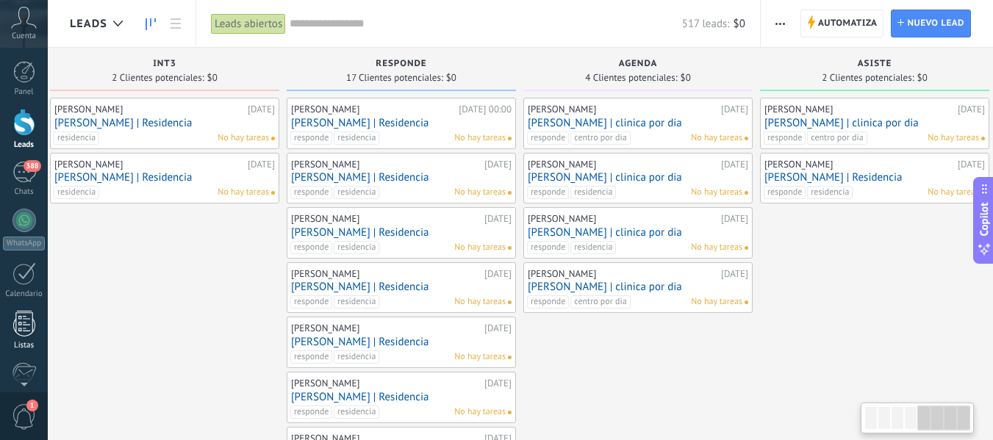
drag, startPoint x: 620, startPoint y: 304, endPoint x: 14, endPoint y: 346, distance: 607.3
click at [14, 346] on body ".abecls-1,.abecls-2{fill-rule:evenodd}.abecls-2{fill:#fff} .abhcls-1{fill:none}…" at bounding box center [496, 220] width 993 height 440
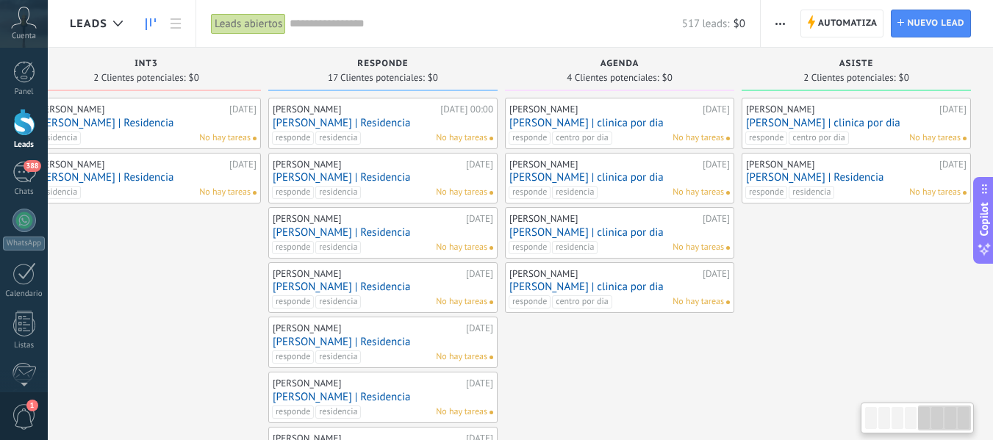
drag, startPoint x: 872, startPoint y: 276, endPoint x: 707, endPoint y: 295, distance: 166.4
drag, startPoint x: 782, startPoint y: 254, endPoint x: 782, endPoint y: 268, distance: 13.2
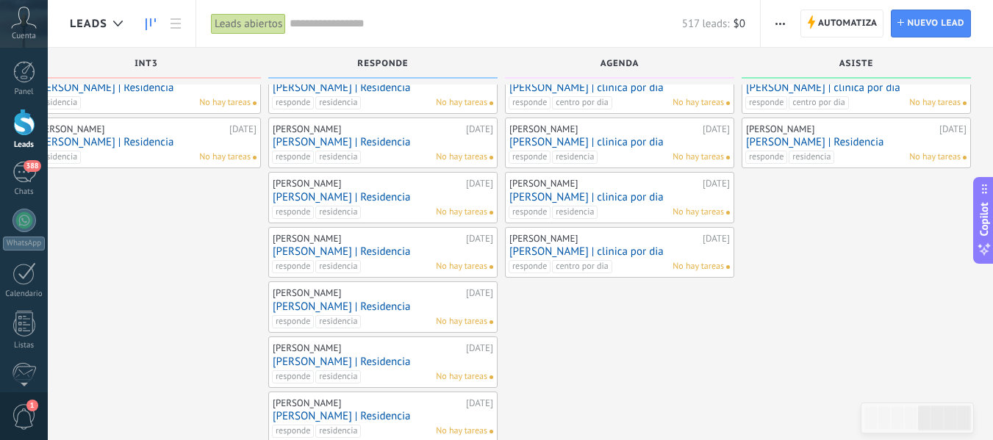
scroll to position [0, 0]
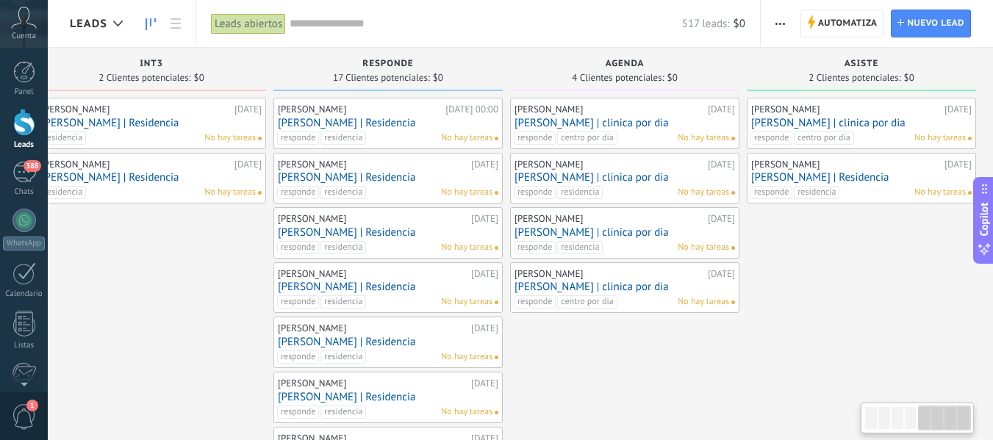
scroll to position [0, 993]
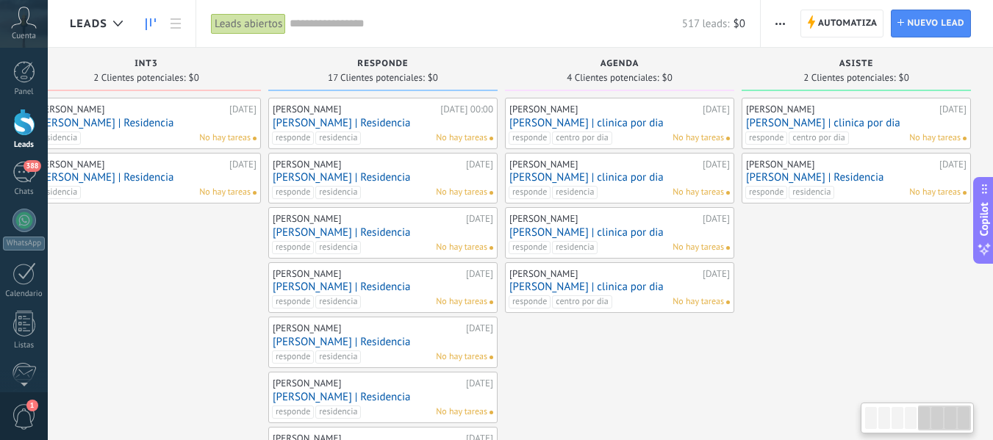
drag, startPoint x: 887, startPoint y: 310, endPoint x: 882, endPoint y: 301, distance: 10.2
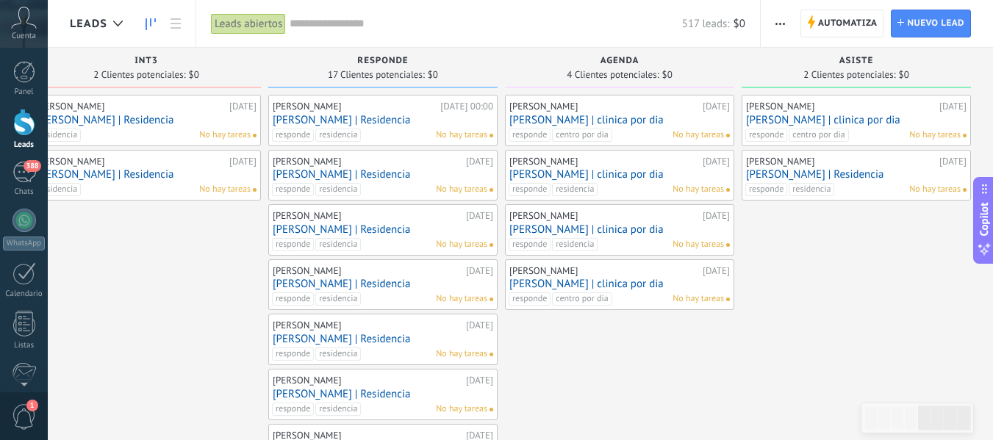
scroll to position [0, 0]
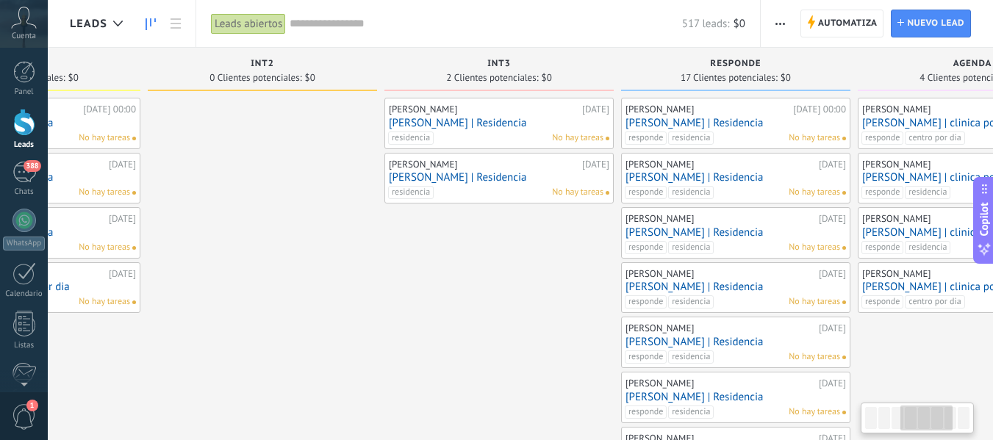
drag, startPoint x: 543, startPoint y: 348, endPoint x: 900, endPoint y: 335, distance: 357.5
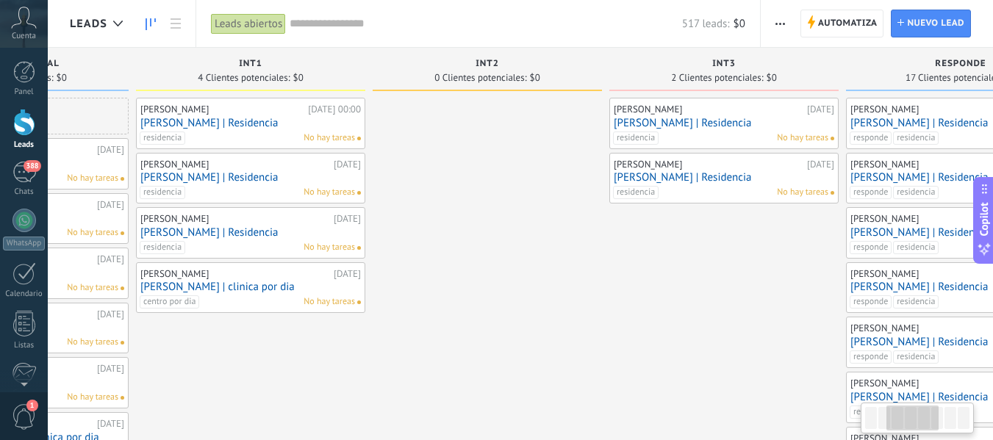
drag, startPoint x: 369, startPoint y: 279, endPoint x: 590, endPoint y: 321, distance: 224.6
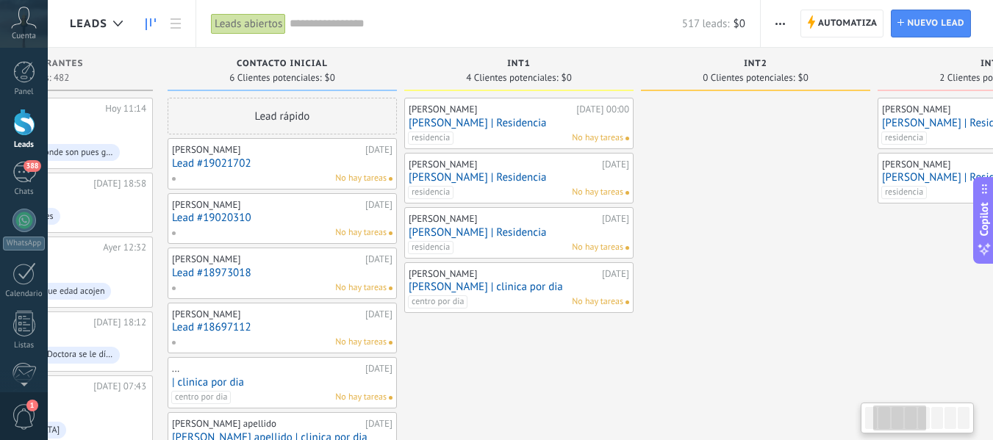
drag, startPoint x: 590, startPoint y: 321, endPoint x: 861, endPoint y: 323, distance: 271.3
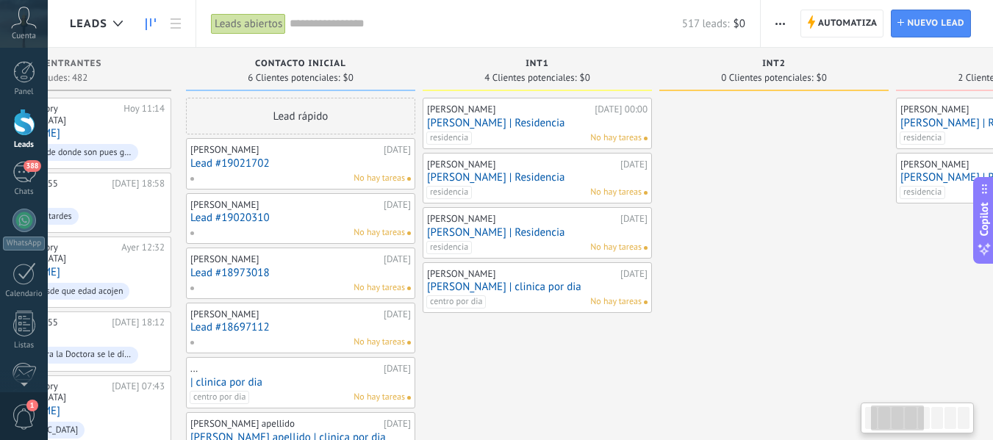
scroll to position [0, 126]
drag, startPoint x: 523, startPoint y: 373, endPoint x: 541, endPoint y: 278, distance: 96.5
drag, startPoint x: 510, startPoint y: 351, endPoint x: 510, endPoint y: 296, distance: 54.4
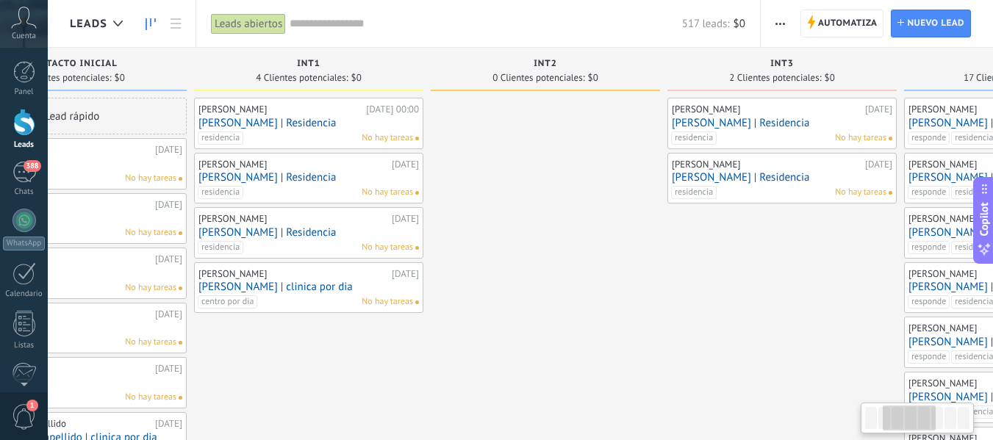
scroll to position [0, 357]
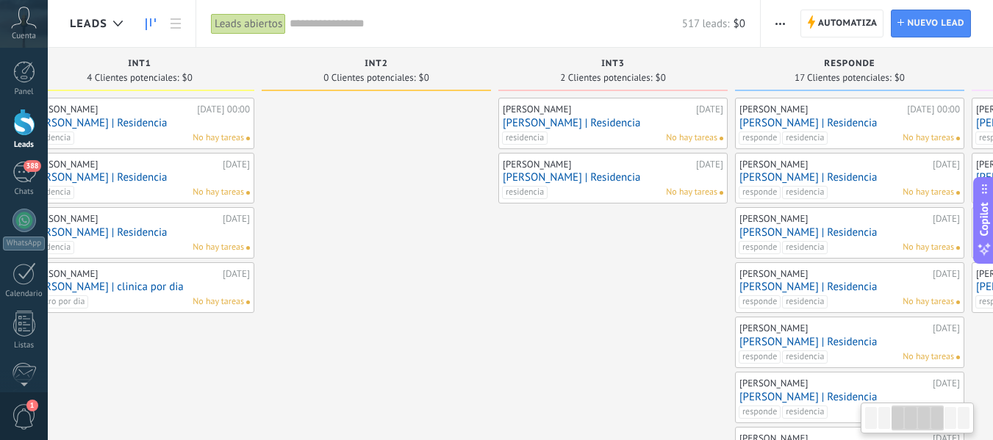
drag, startPoint x: 504, startPoint y: 332, endPoint x: 186, endPoint y: 367, distance: 320.3
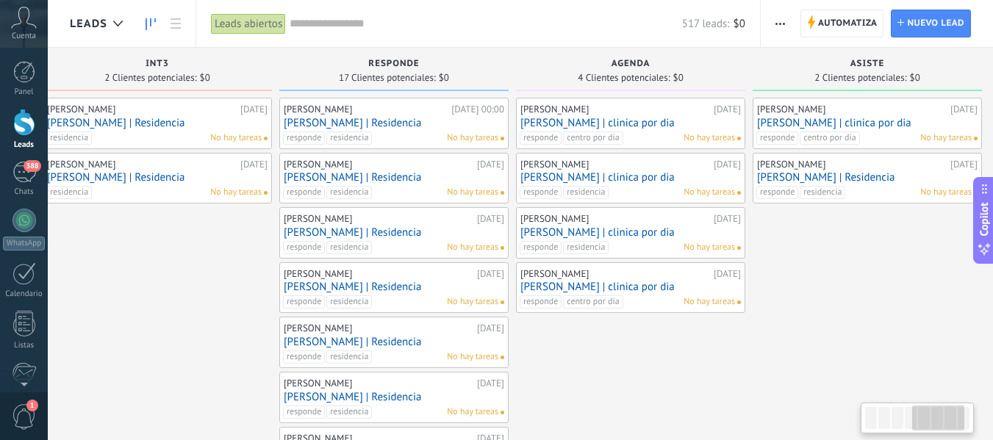
drag, startPoint x: 557, startPoint y: 320, endPoint x: 88, endPoint y: 274, distance: 471.3
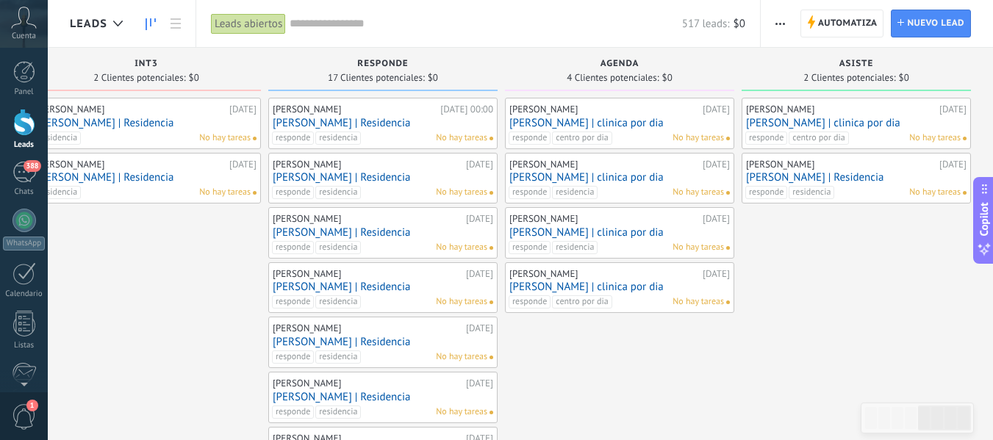
drag, startPoint x: 632, startPoint y: 363, endPoint x: 631, endPoint y: 285, distance: 77.9
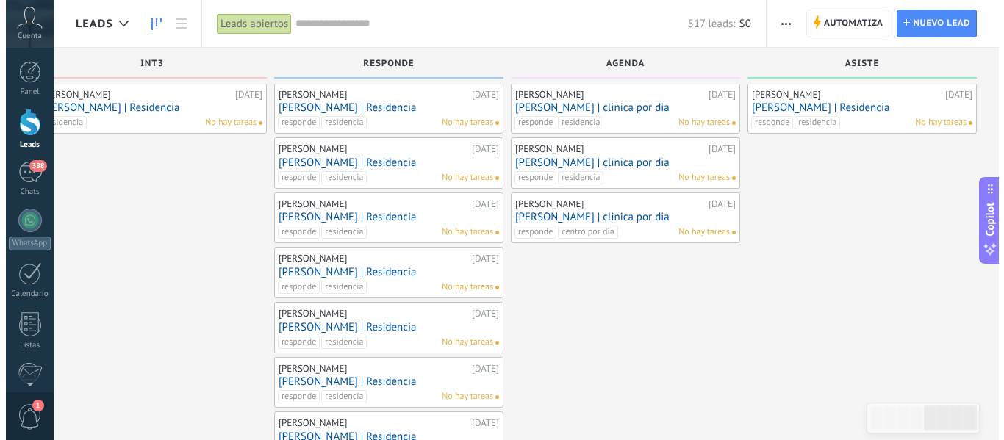
scroll to position [88, 0]
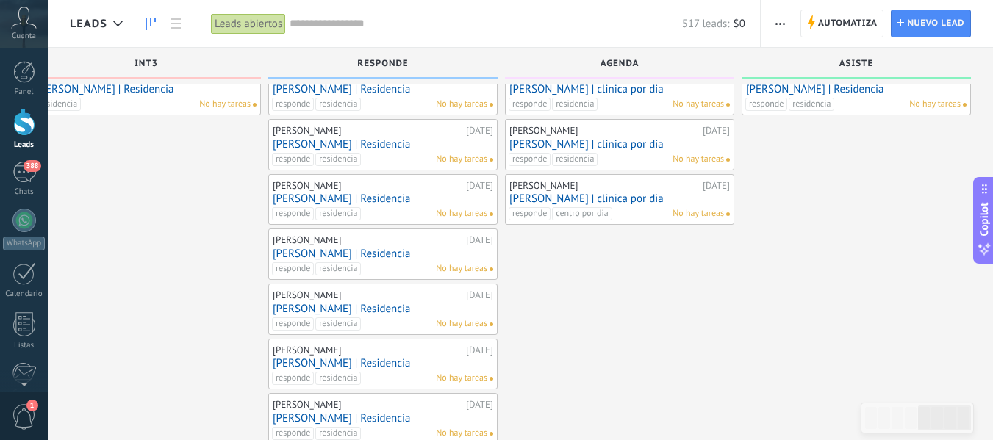
click at [404, 365] on link "[PERSON_NAME] | Residencia" at bounding box center [383, 363] width 221 height 12
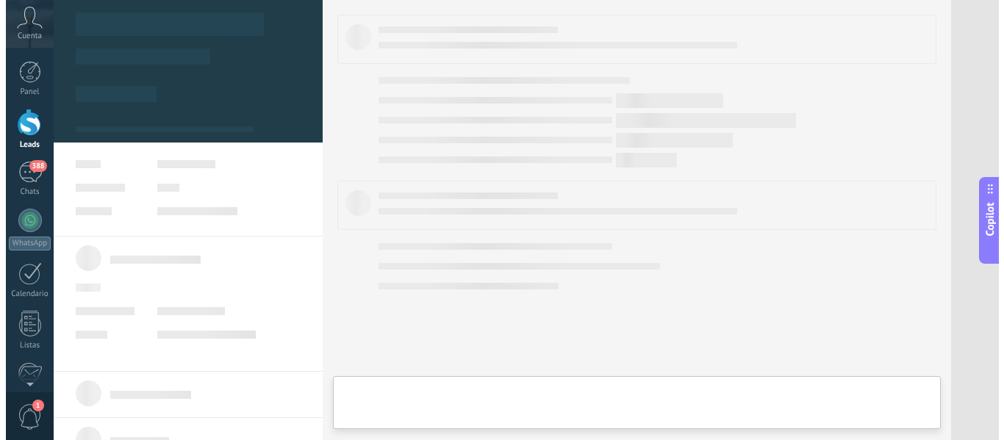
scroll to position [0, 982]
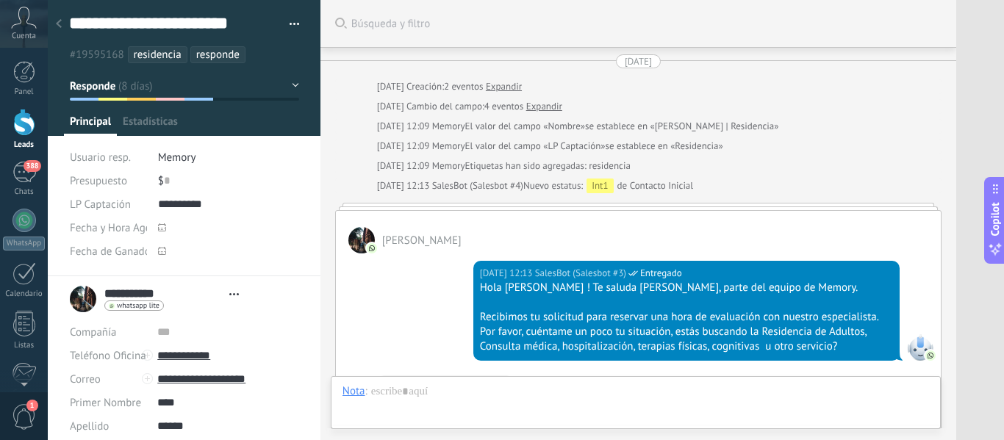
type textarea "**********"
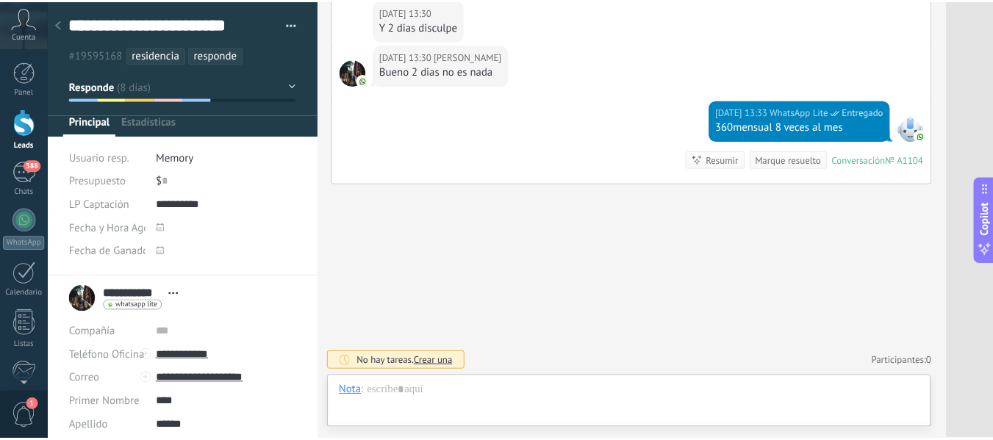
scroll to position [22, 0]
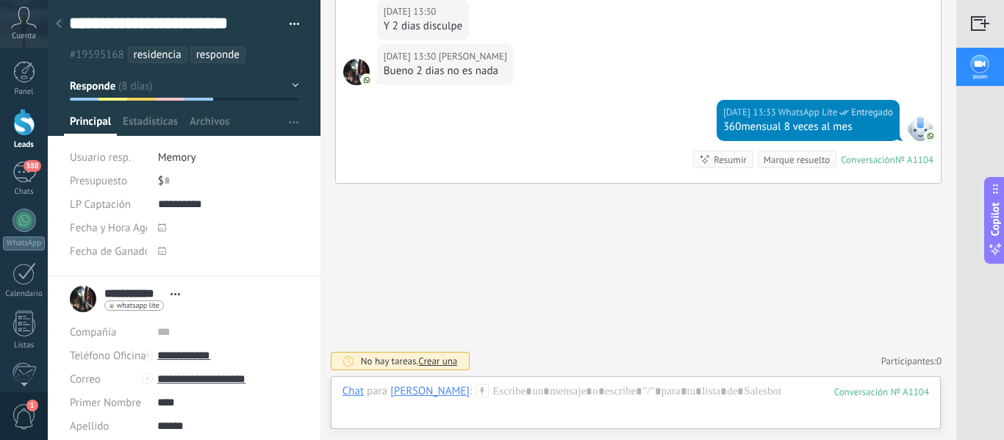
click at [18, 117] on div at bounding box center [24, 122] width 22 height 27
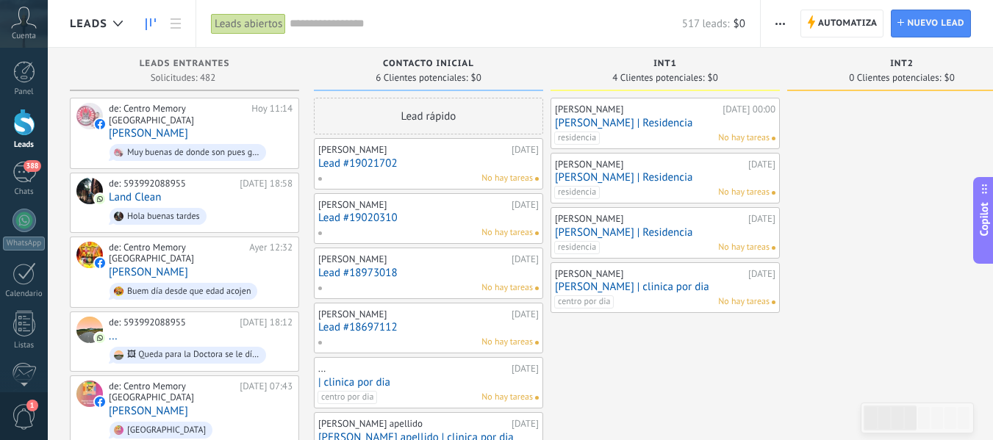
drag, startPoint x: 803, startPoint y: 364, endPoint x: 816, endPoint y: 185, distance: 179.9
drag, startPoint x: 809, startPoint y: 299, endPoint x: 814, endPoint y: 207, distance: 92.0
click at [28, 117] on div at bounding box center [24, 122] width 22 height 27
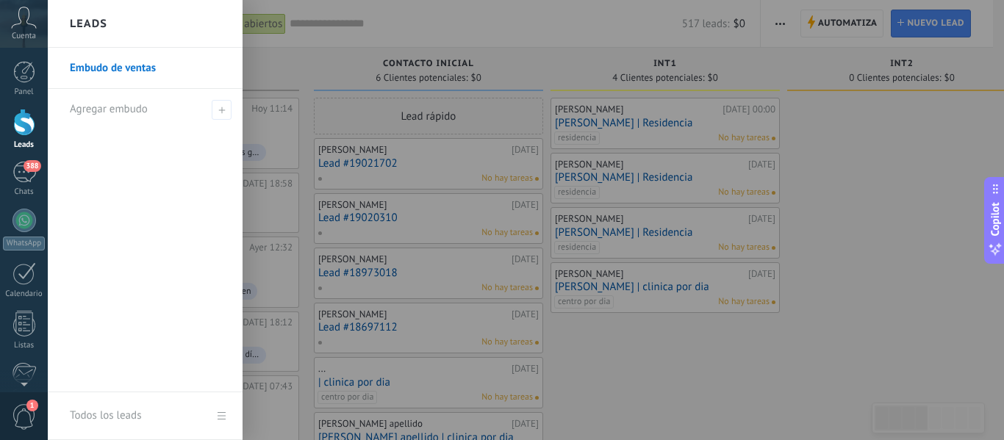
click at [31, 127] on div at bounding box center [24, 122] width 22 height 27
